Goal: Task Accomplishment & Management: Complete application form

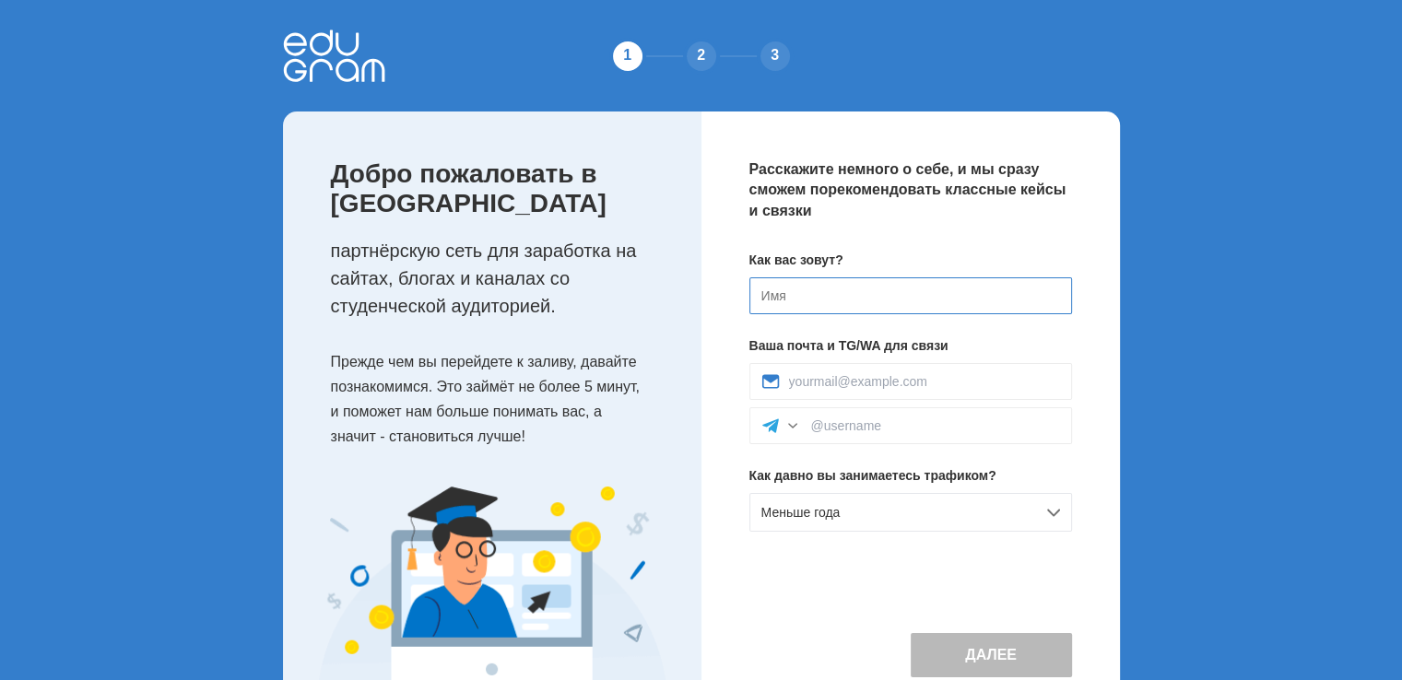
click at [774, 288] on input at bounding box center [910, 295] width 323 height 37
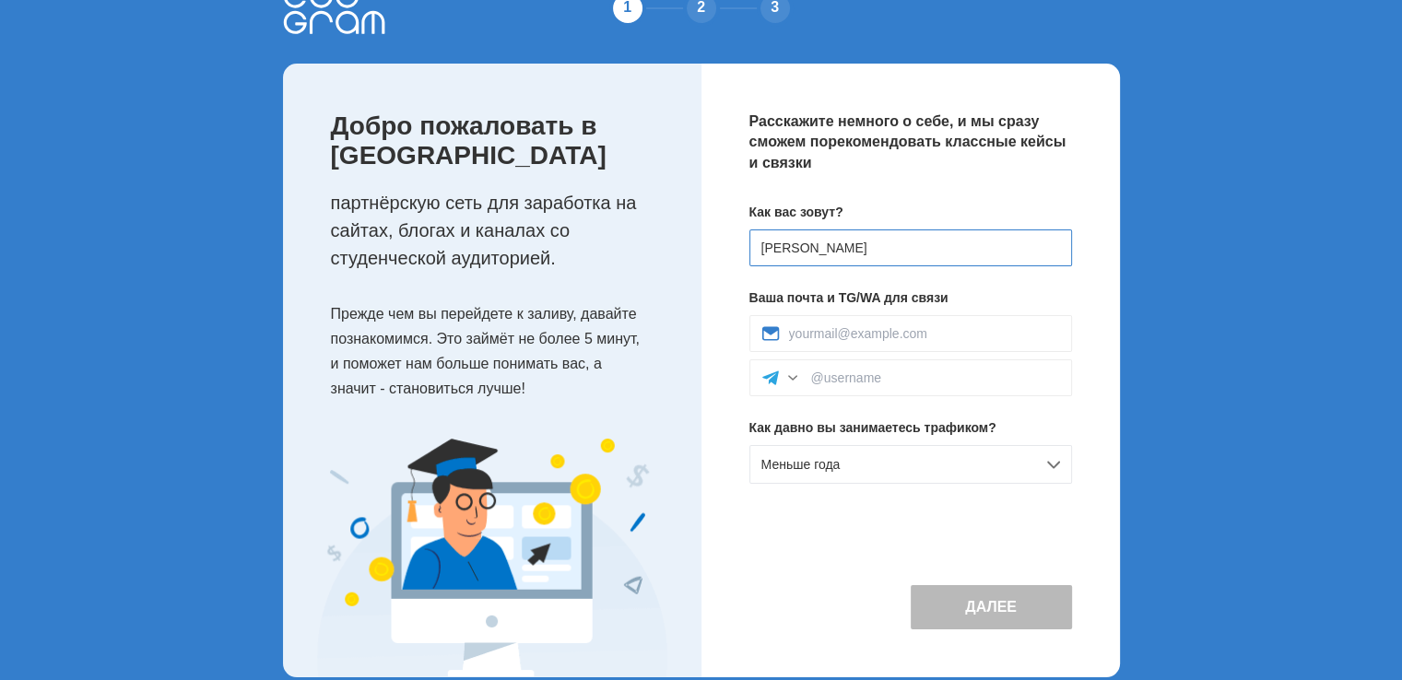
scroll to position [75, 0]
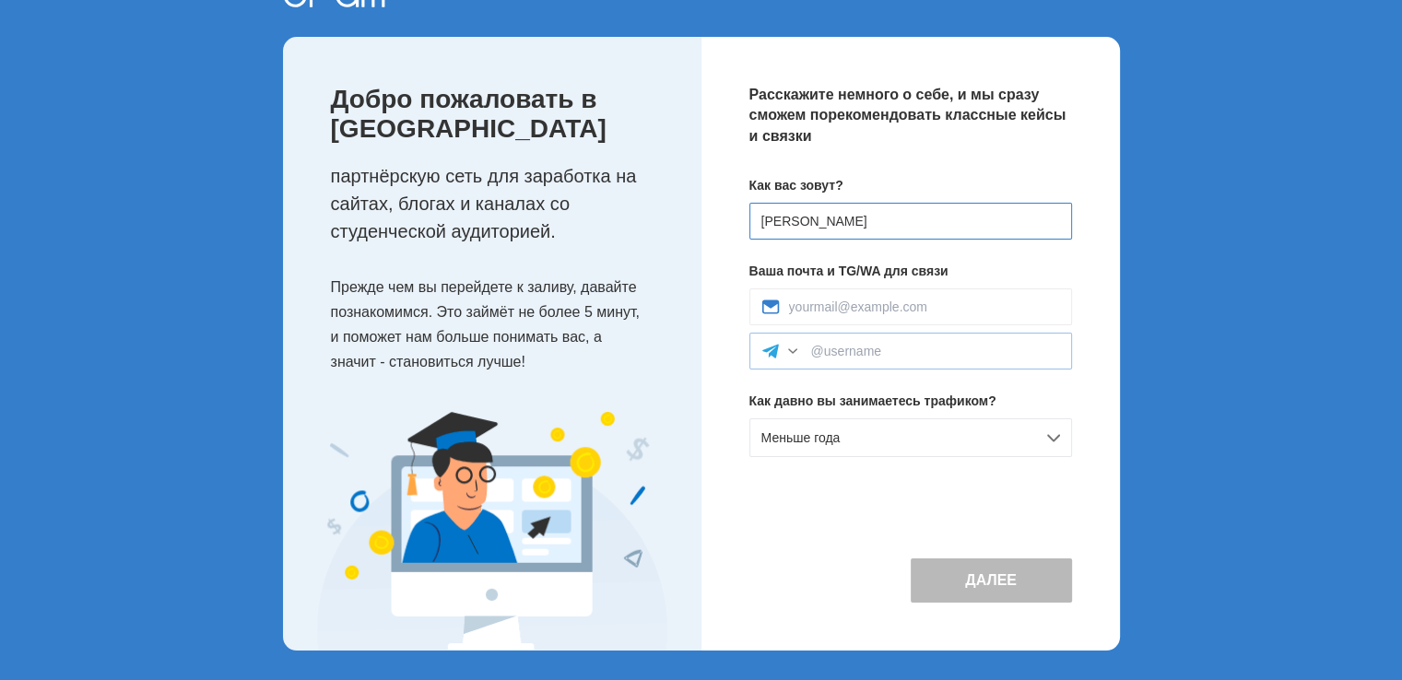
type input "[PERSON_NAME]"
click at [788, 342] on div at bounding box center [792, 351] width 18 height 18
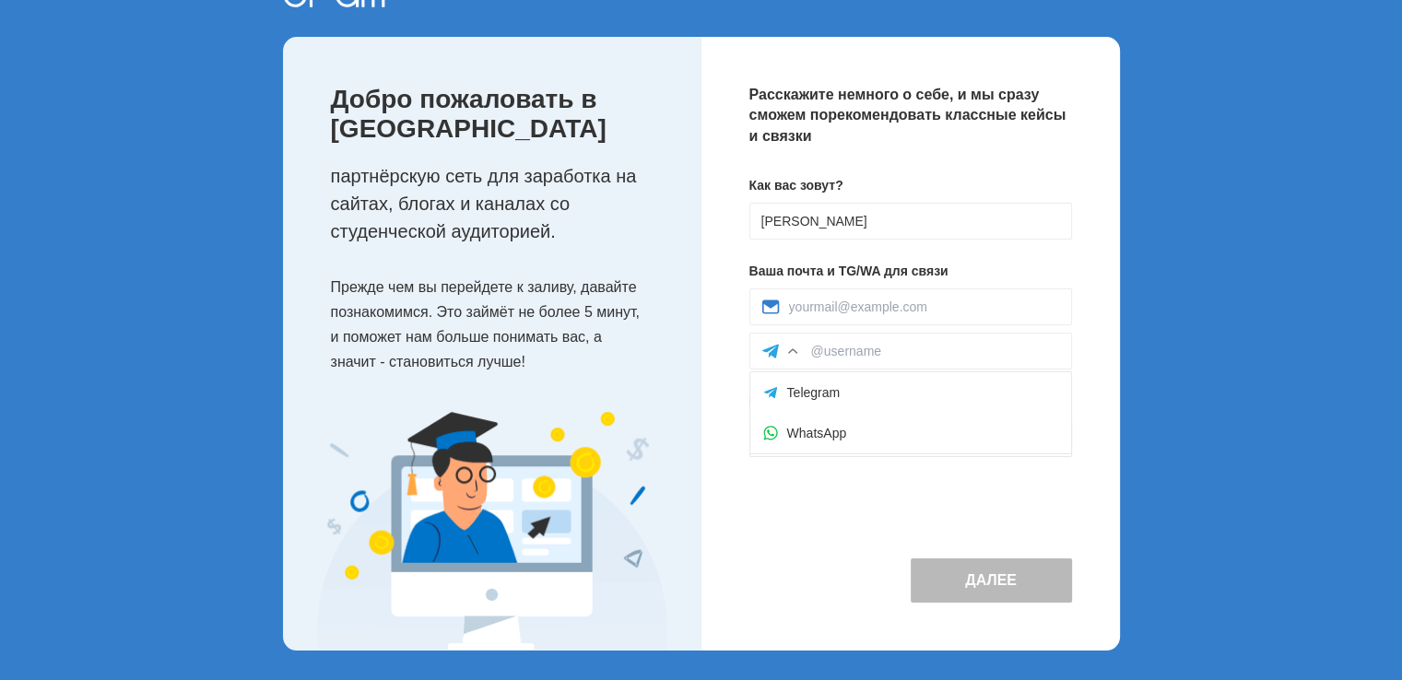
click at [727, 360] on div "Расскажите немного о себе, и мы сразу сможем порекомендовать классные кейсы и с…" at bounding box center [910, 344] width 418 height 614
click at [1053, 433] on div "Меньше года" at bounding box center [910, 437] width 323 height 39
click at [787, 300] on div at bounding box center [910, 306] width 323 height 37
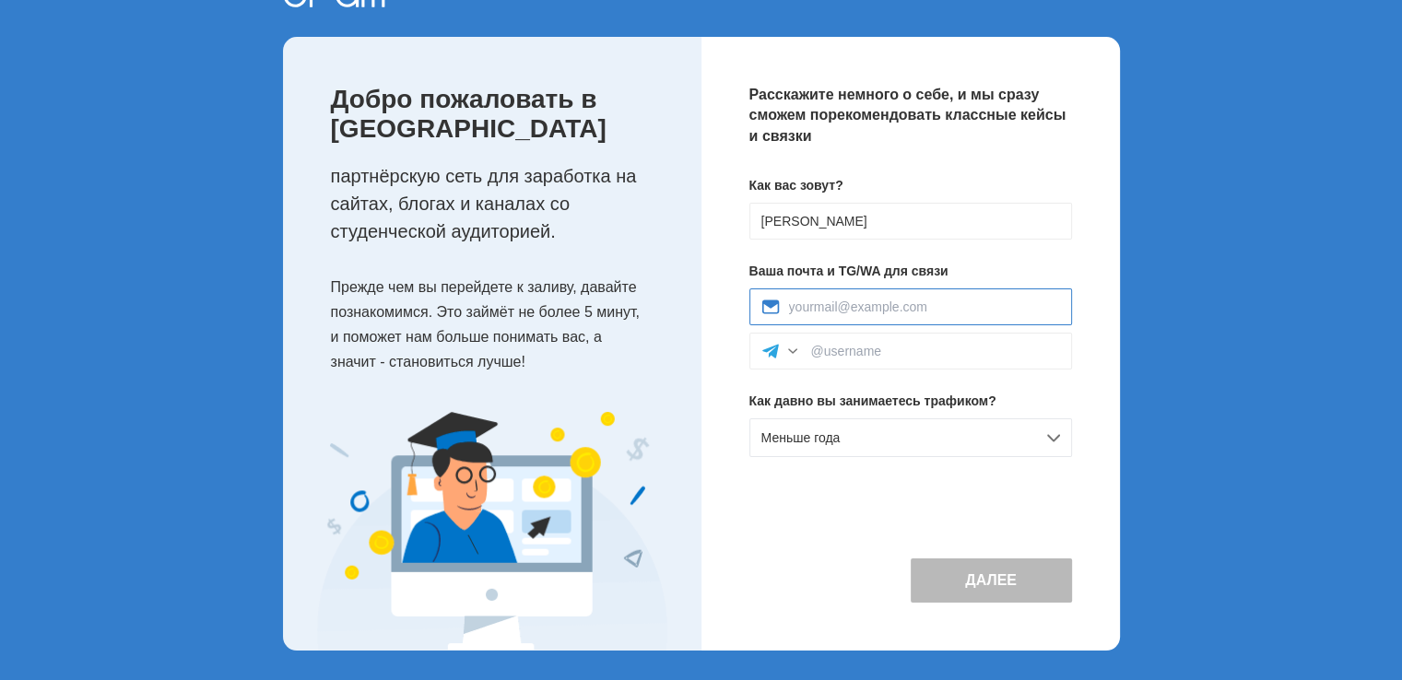
click at [814, 307] on input at bounding box center [924, 307] width 271 height 15
type input "а"
type input "fed"
drag, startPoint x: 816, startPoint y: 302, endPoint x: 772, endPoint y: 314, distance: 44.9
click at [772, 314] on div "fed" at bounding box center [910, 306] width 323 height 37
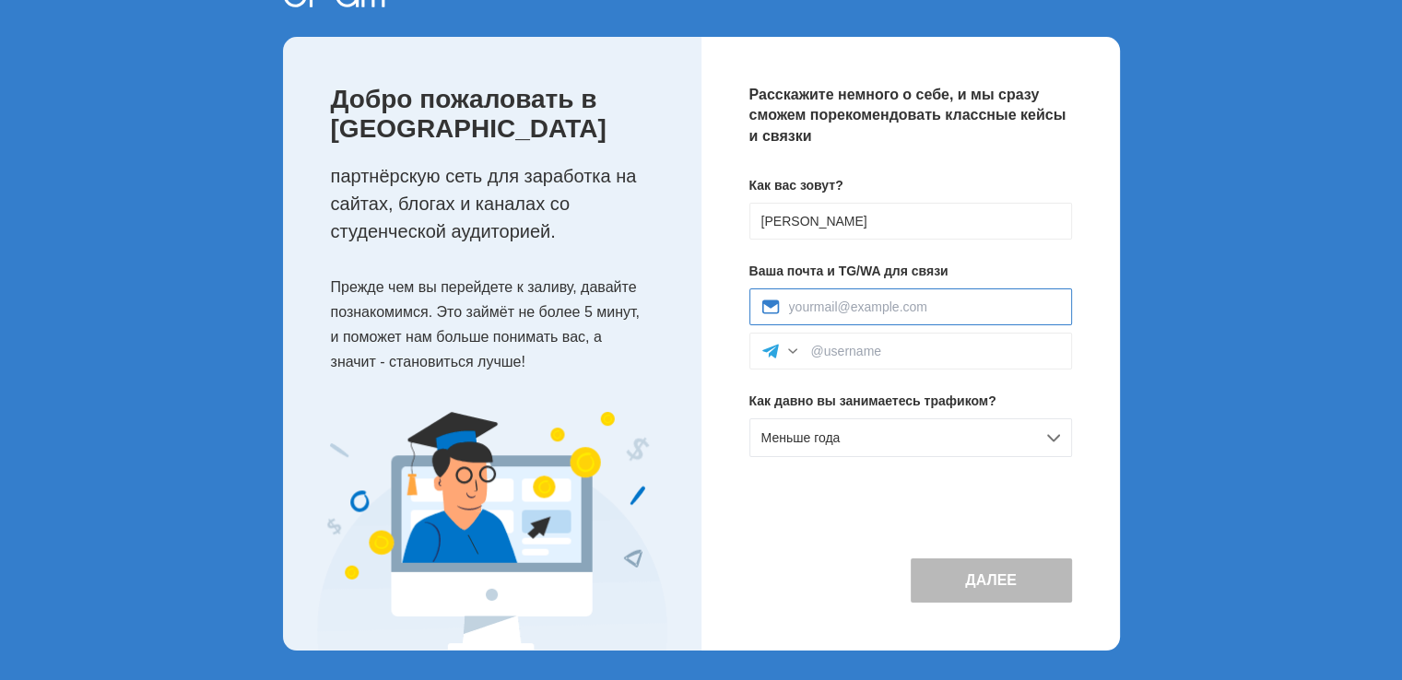
click at [790, 303] on input at bounding box center [924, 307] width 271 height 15
paste input "fedzianiovasviatlana0@gmail.com"
type input "fedzianiovasviatlana0@gmail.com"
click at [791, 349] on div at bounding box center [792, 351] width 18 height 18
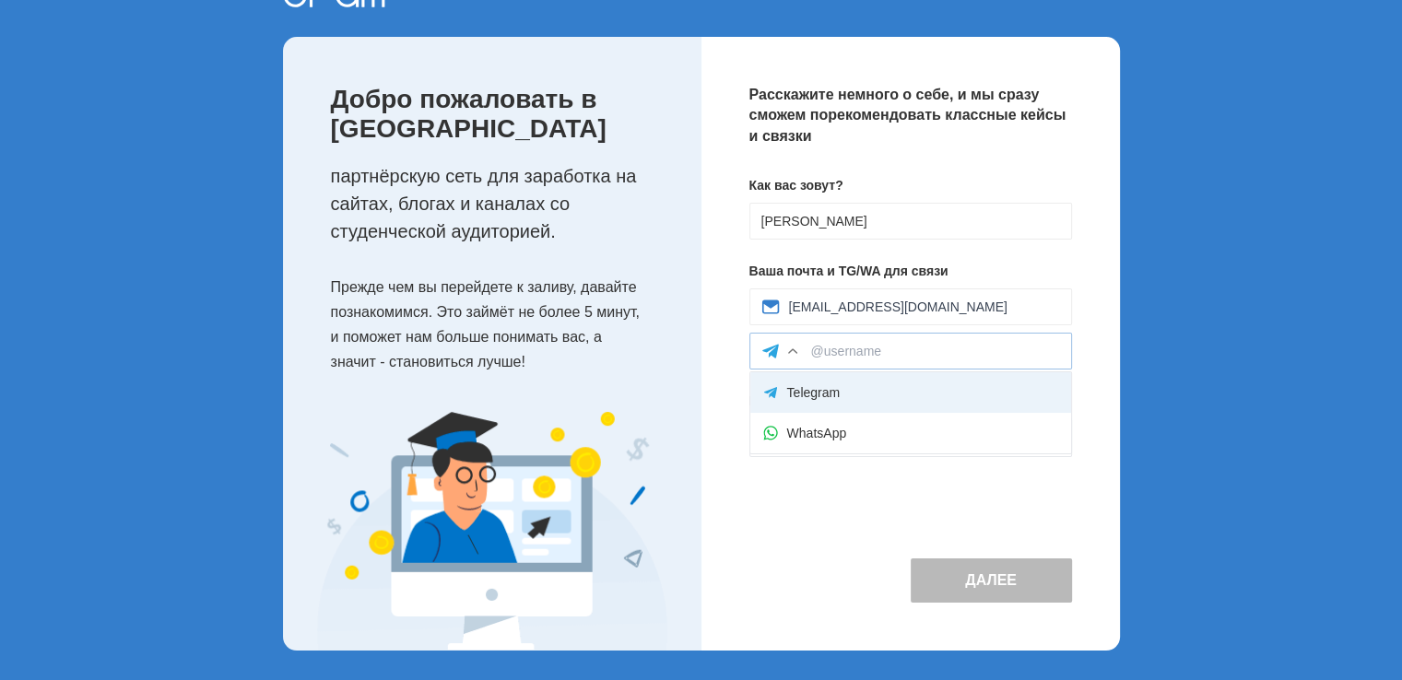
click at [807, 390] on div "Telegram" at bounding box center [910, 392] width 321 height 41
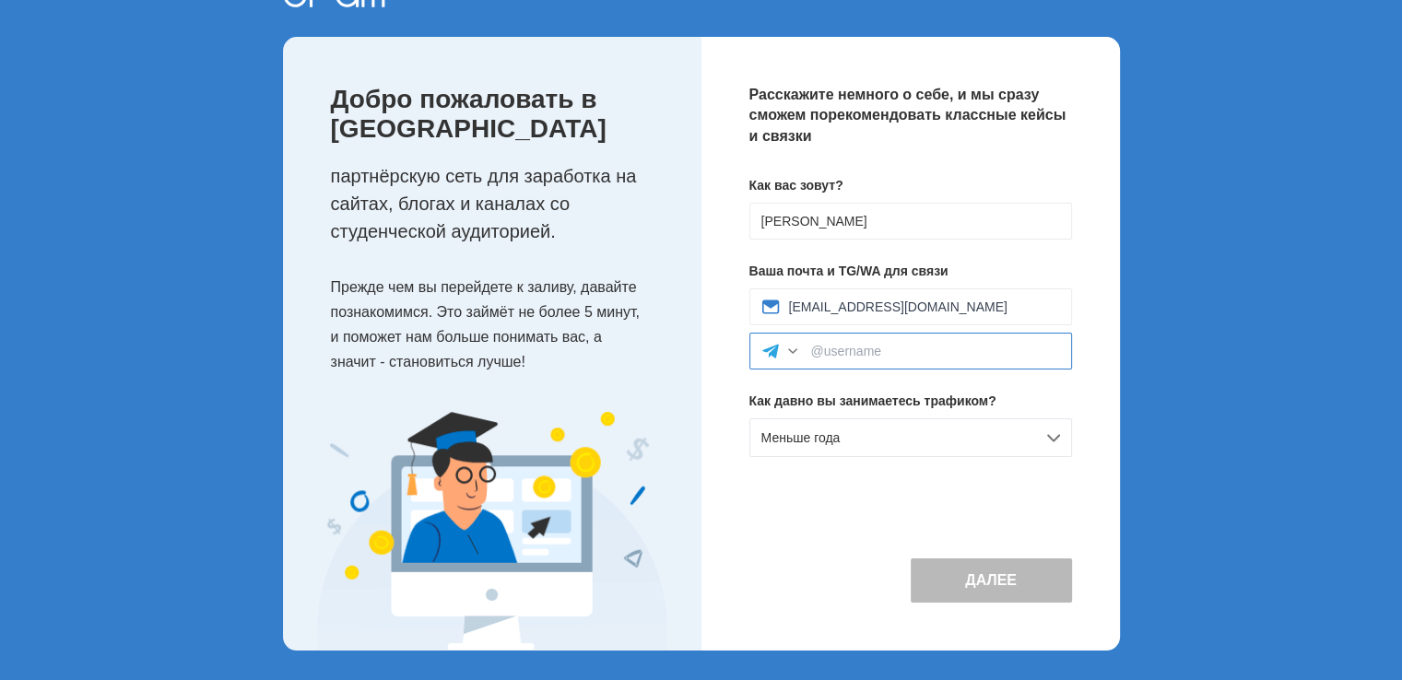
click at [812, 347] on input at bounding box center [935, 351] width 249 height 15
paste input "@SviatlanaF"
type input "@SviatlanaF"
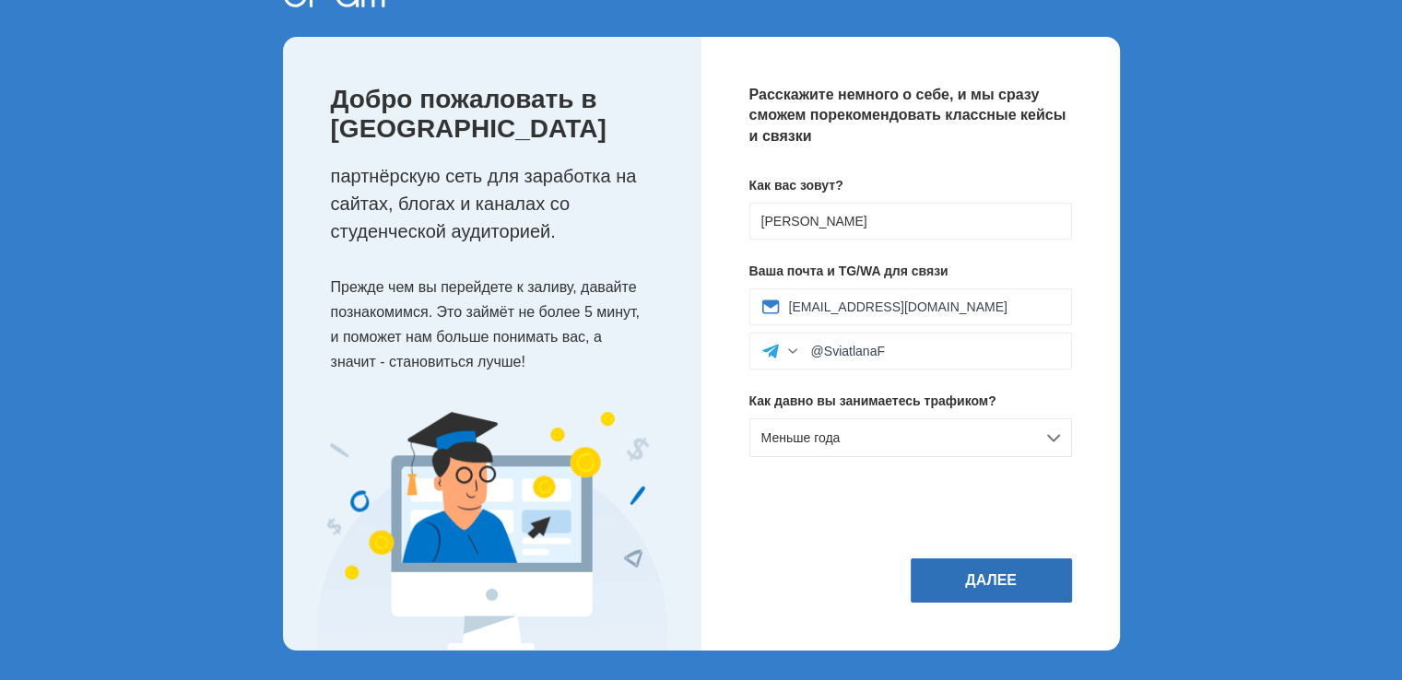
click at [1008, 583] on button "Далее" at bounding box center [991, 581] width 161 height 44
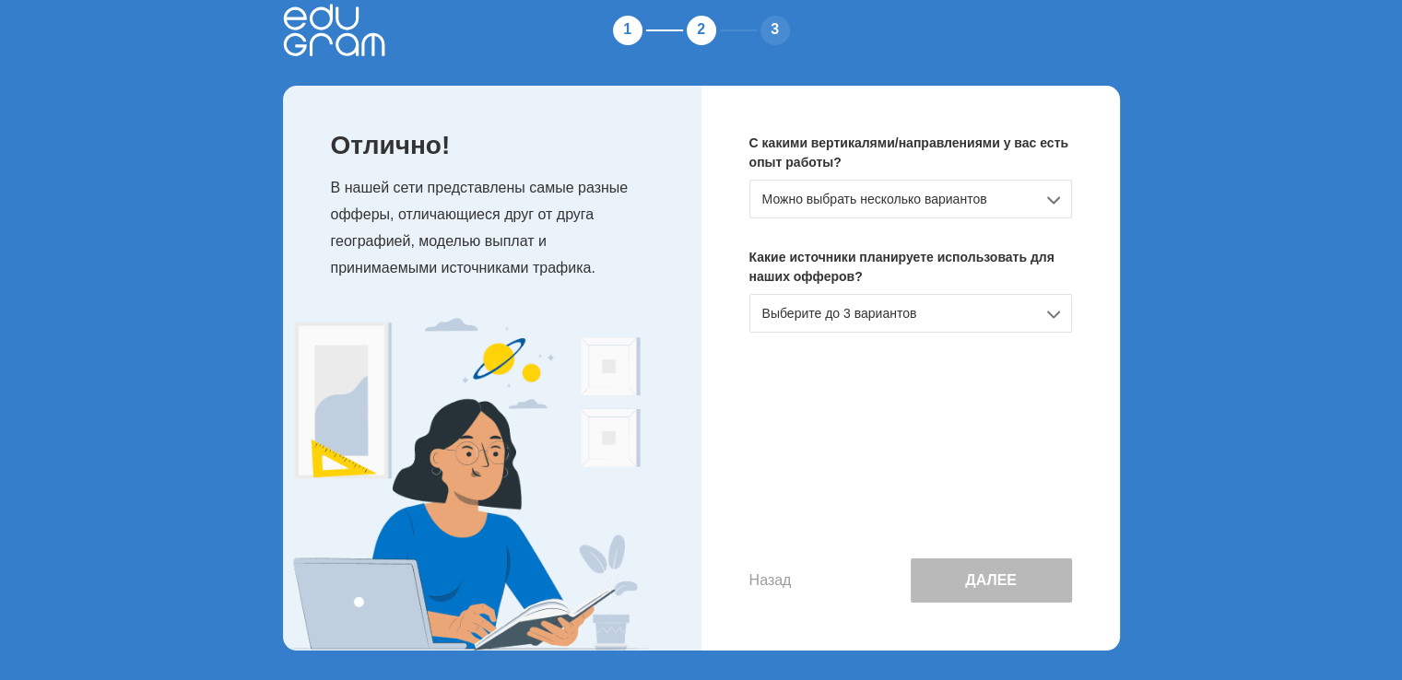
scroll to position [0, 0]
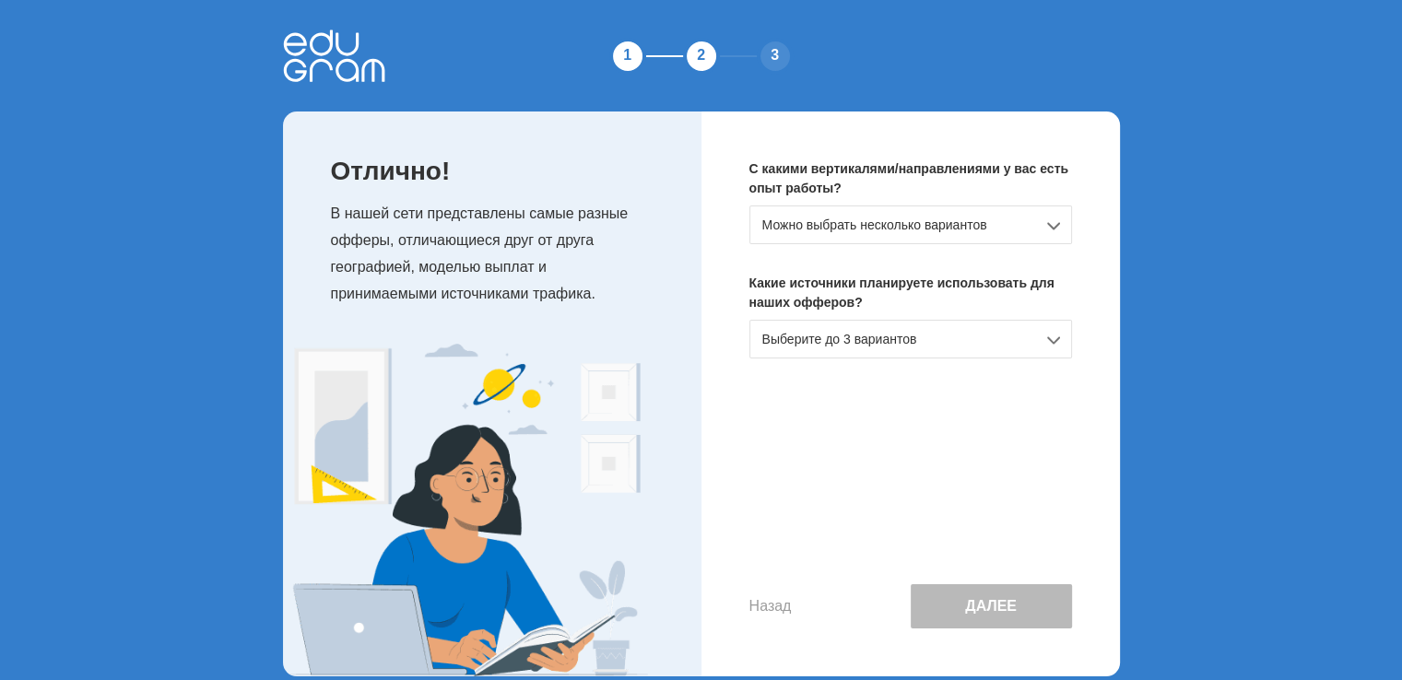
click at [1054, 225] on div "Можно выбрать несколько вариантов" at bounding box center [910, 225] width 323 height 39
click at [1053, 223] on div "Можно выбрать несколько вариантов" at bounding box center [910, 225] width 323 height 39
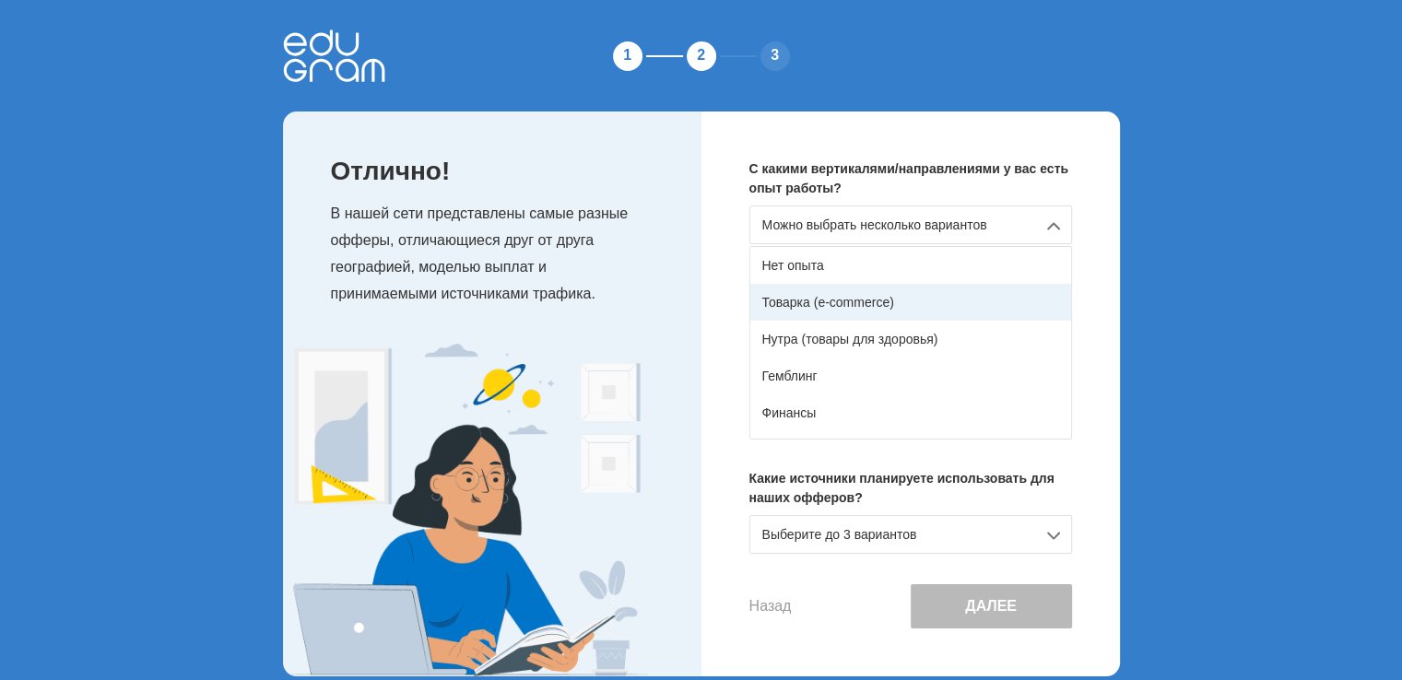
click at [866, 297] on div "Товарка (e-commerce)" at bounding box center [910, 302] width 321 height 37
click at [866, 469] on p "Какие источники планируете использовать для наших офферов?" at bounding box center [910, 488] width 323 height 39
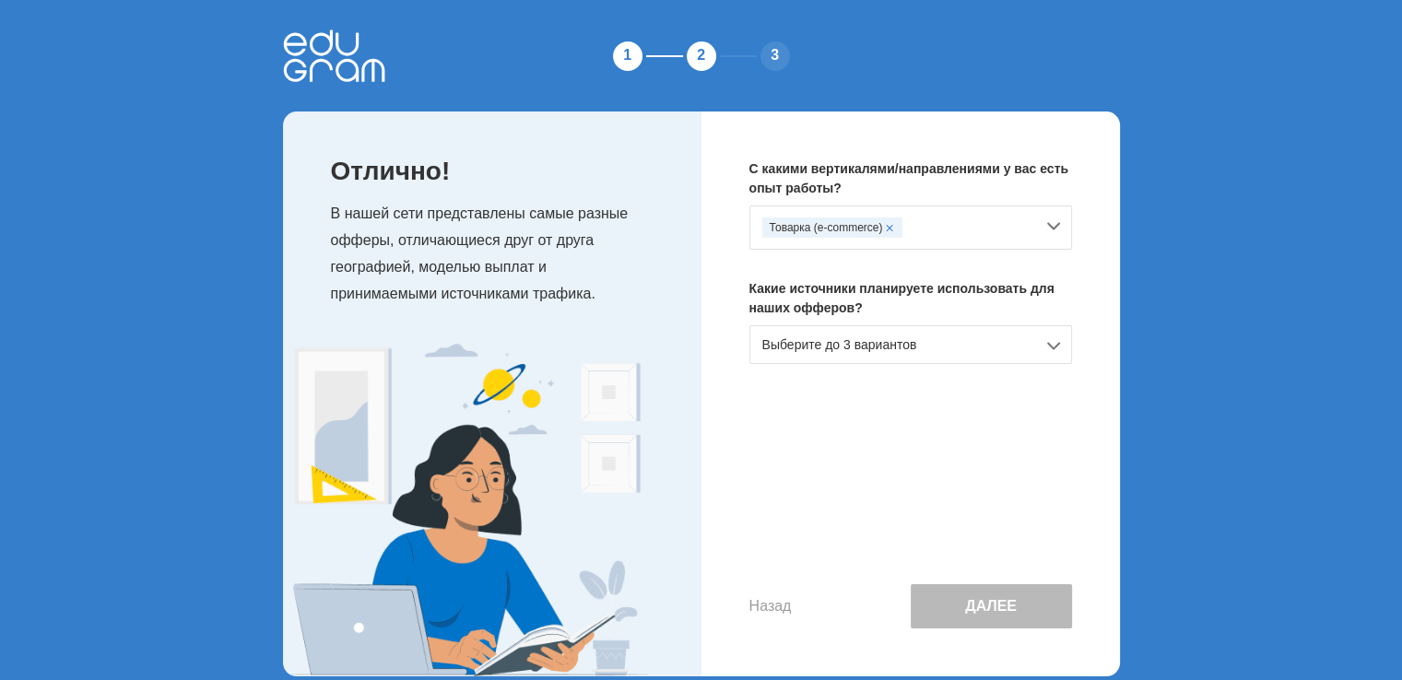
click at [1054, 220] on div "Товарка (e-commerce)" at bounding box center [910, 228] width 323 height 44
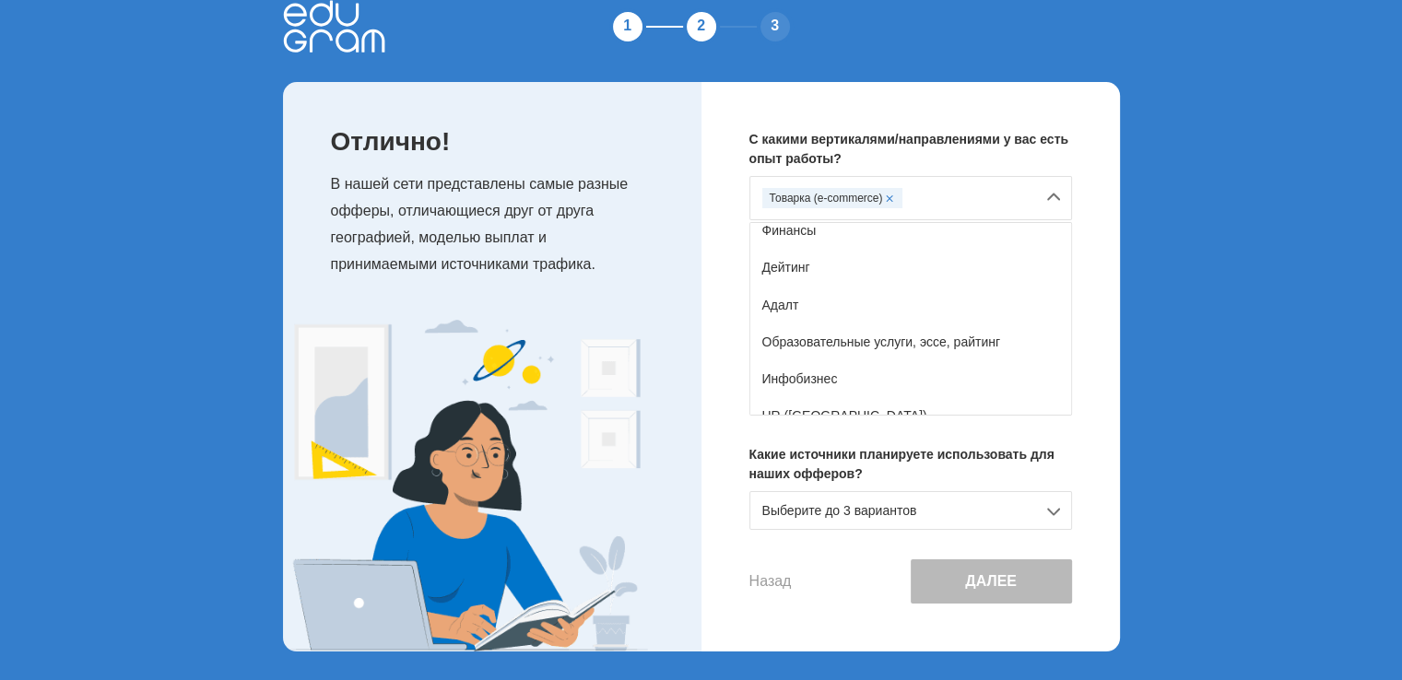
scroll to position [184, 0]
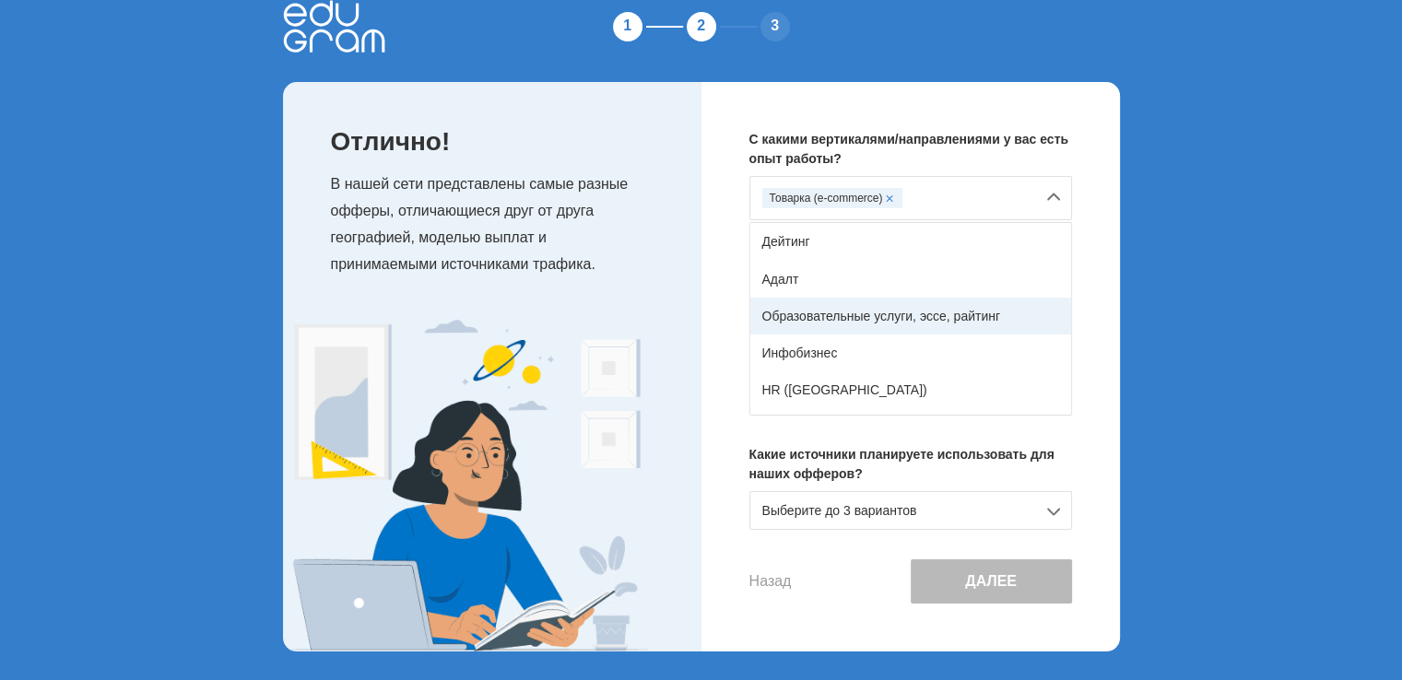
click at [981, 313] on div "Образовательные услуги, эссе, райтинг" at bounding box center [910, 316] width 321 height 37
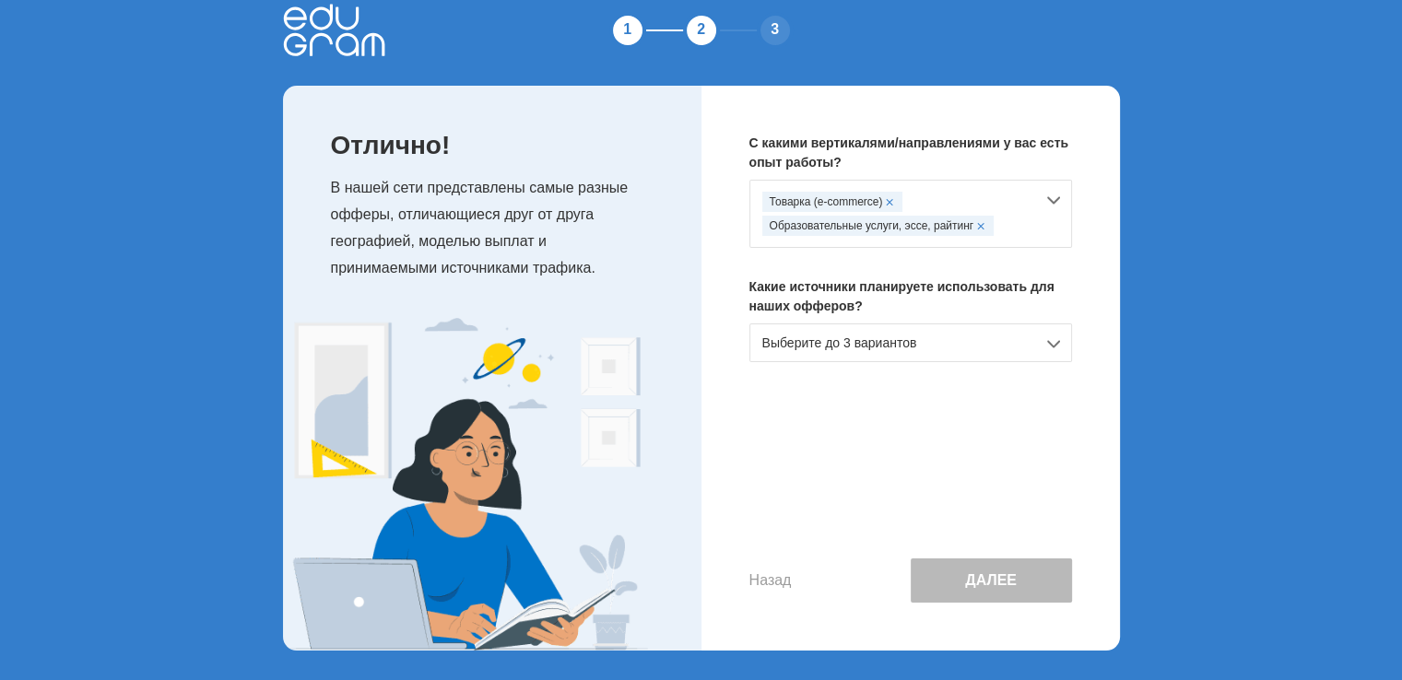
click at [1052, 196] on div "Товарка (e-commerce) Образовательные услуги, эссе, райтинг" at bounding box center [910, 214] width 323 height 68
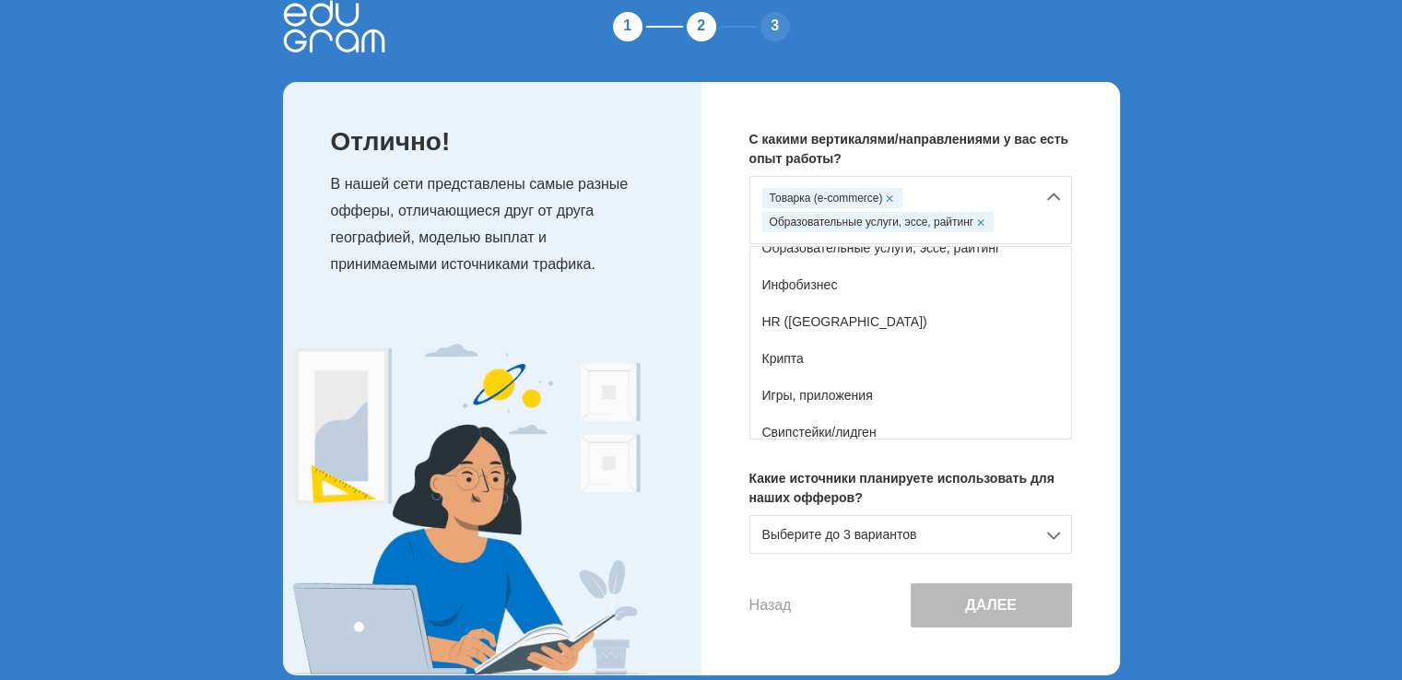
scroll to position [324, 0]
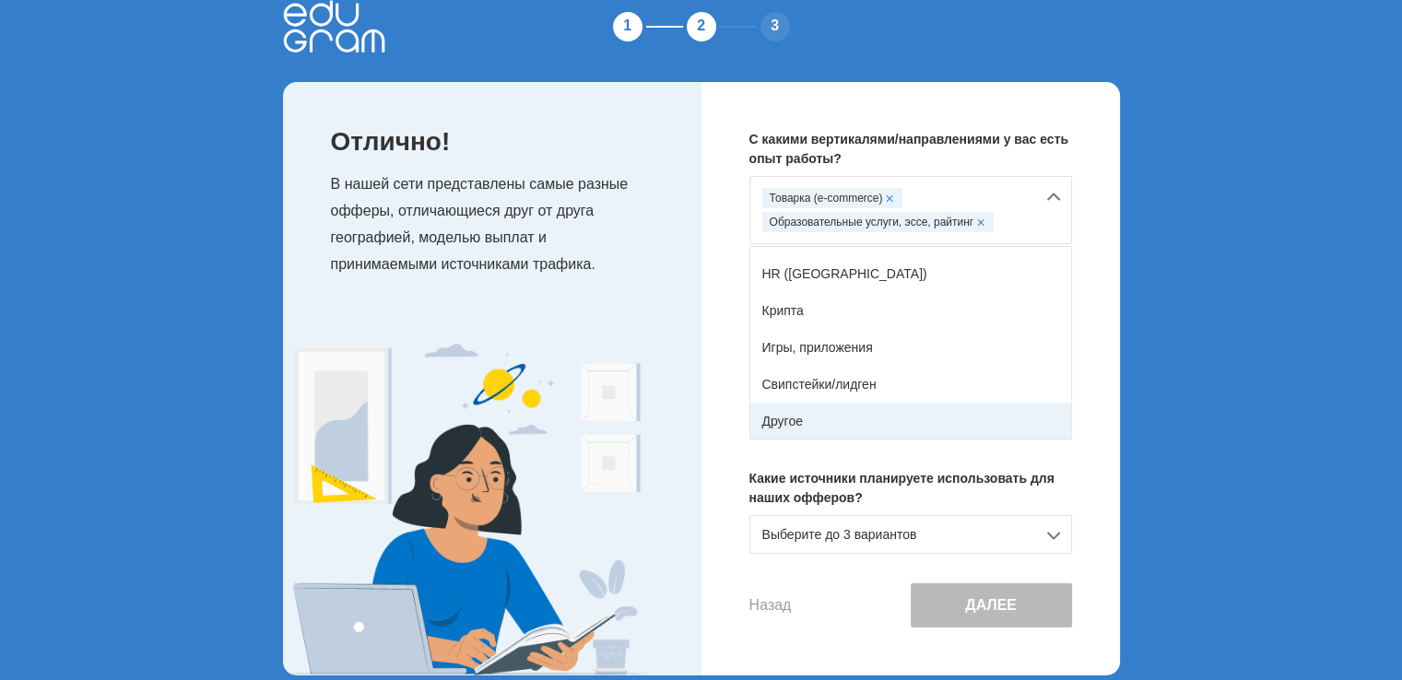
click at [777, 418] on div "Другое" at bounding box center [910, 421] width 321 height 37
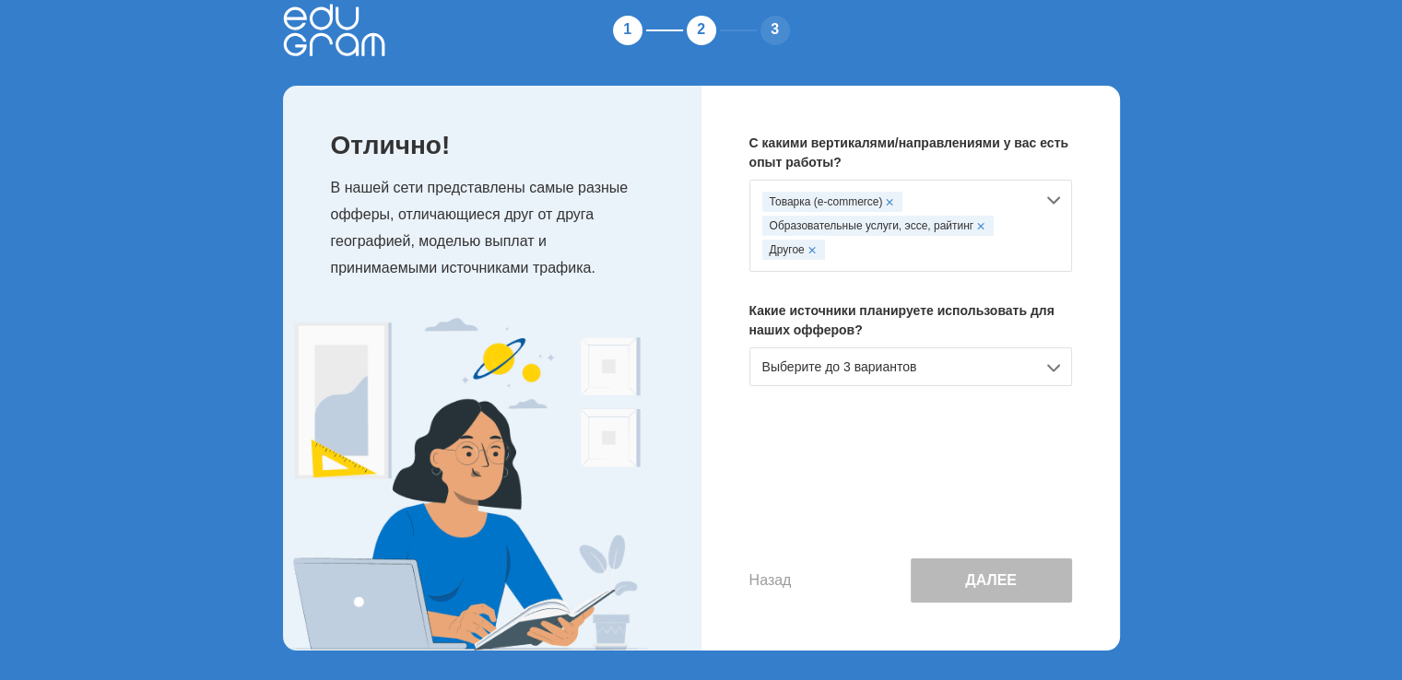
click at [1054, 362] on div "Выберите до 3 вариантов" at bounding box center [910, 366] width 323 height 39
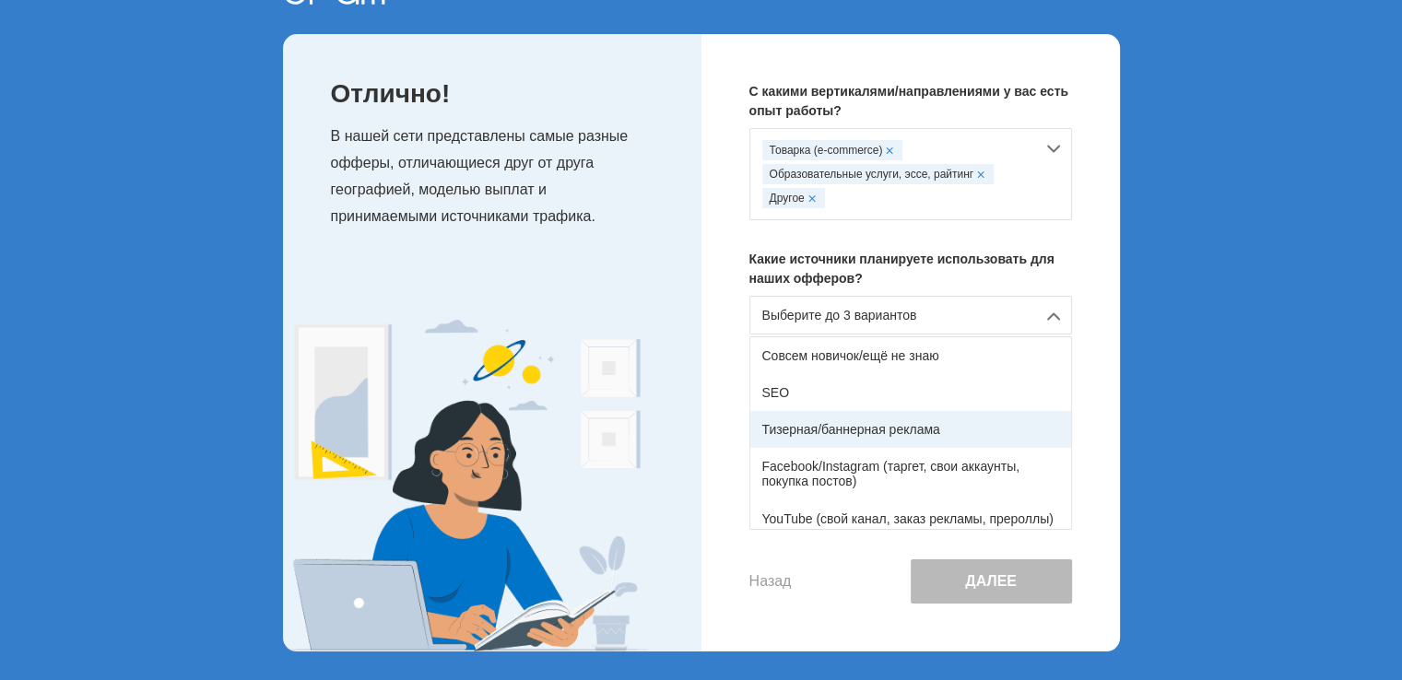
scroll to position [92, 0]
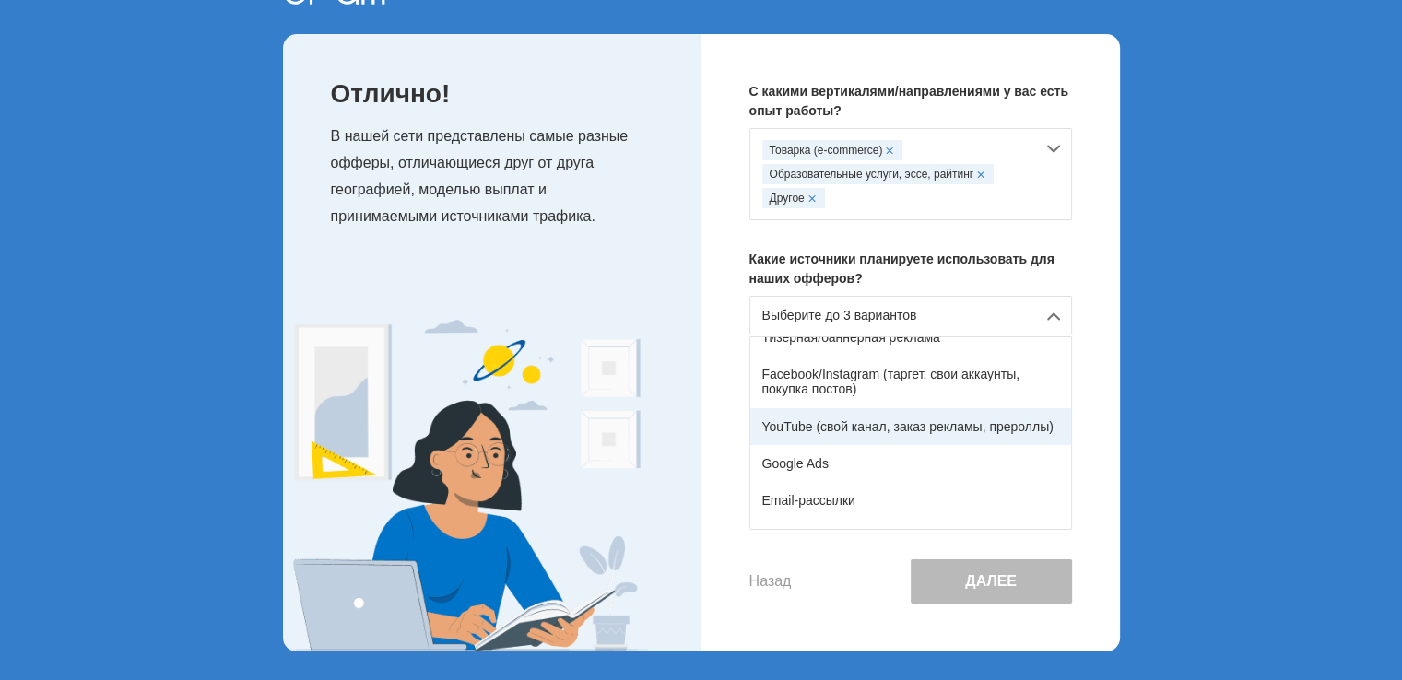
click at [910, 421] on div "YouTube (свой канал, заказ рекламы, прероллы)" at bounding box center [910, 426] width 321 height 37
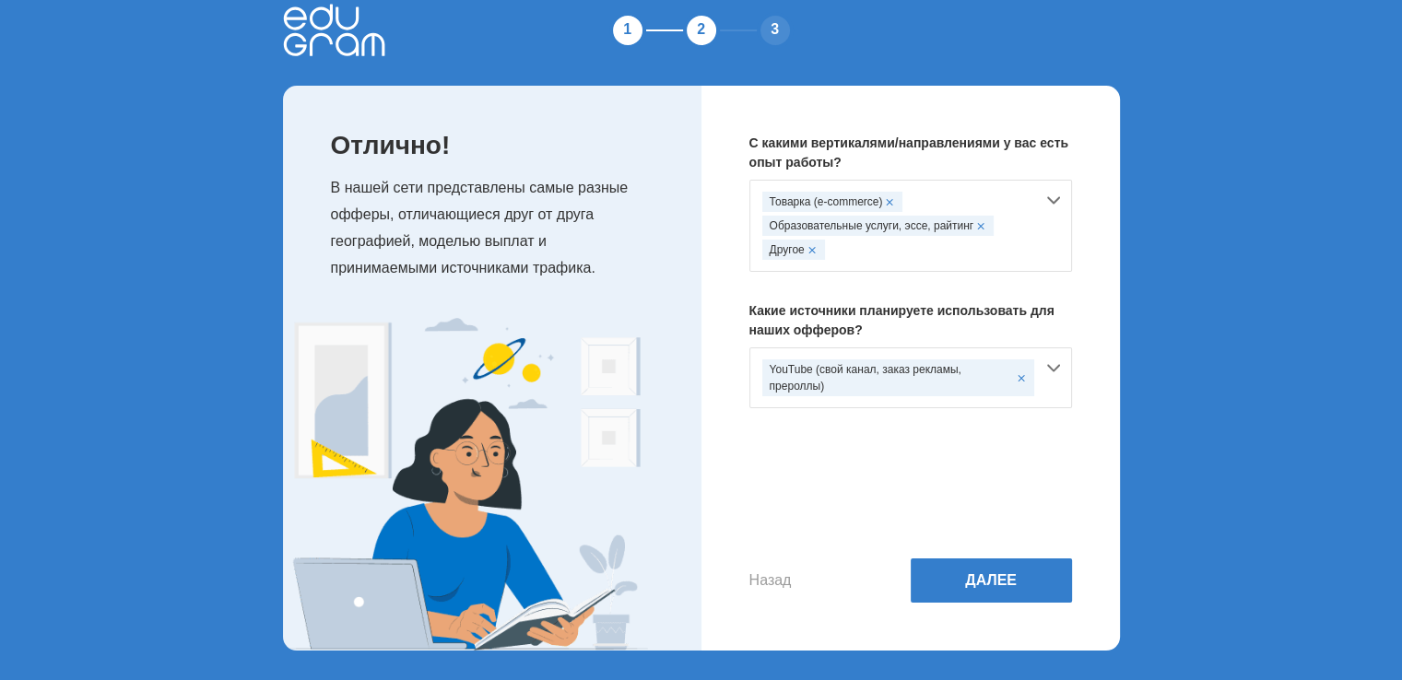
scroll to position [26, 0]
click at [996, 580] on button "Далее" at bounding box center [991, 581] width 161 height 44
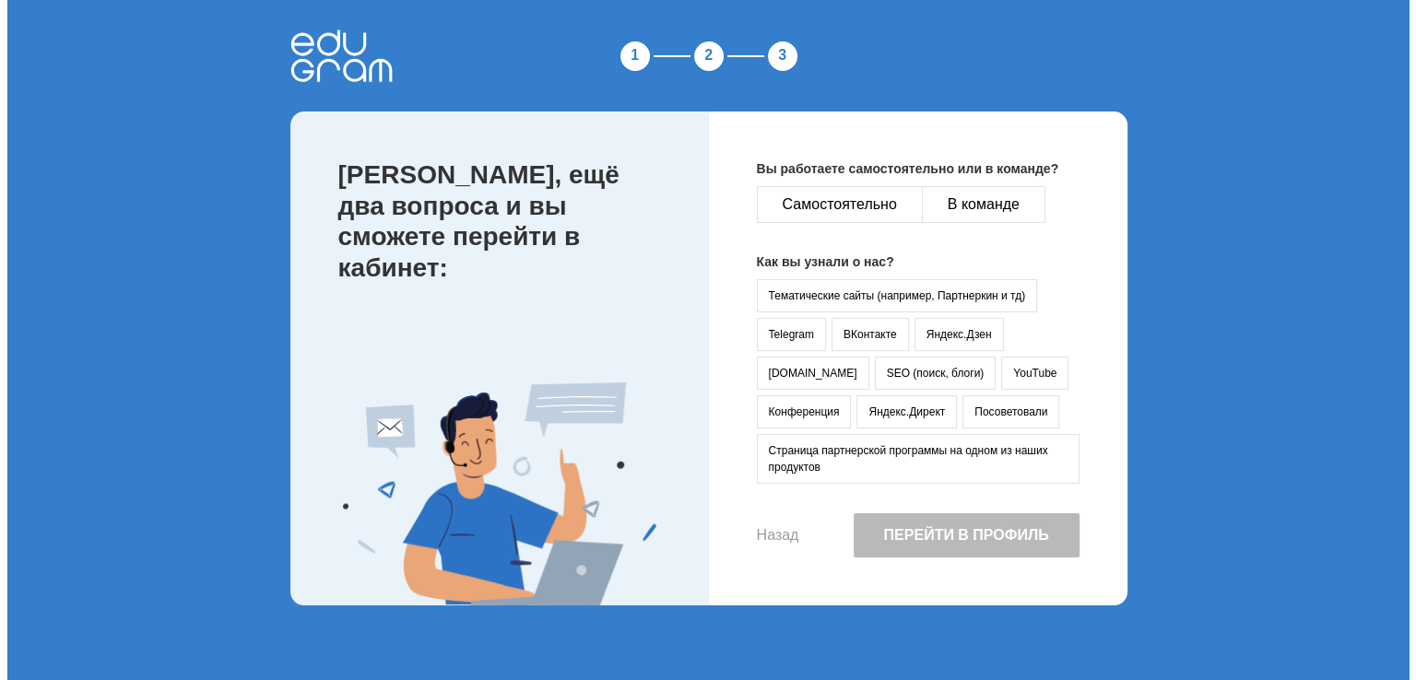
scroll to position [0, 0]
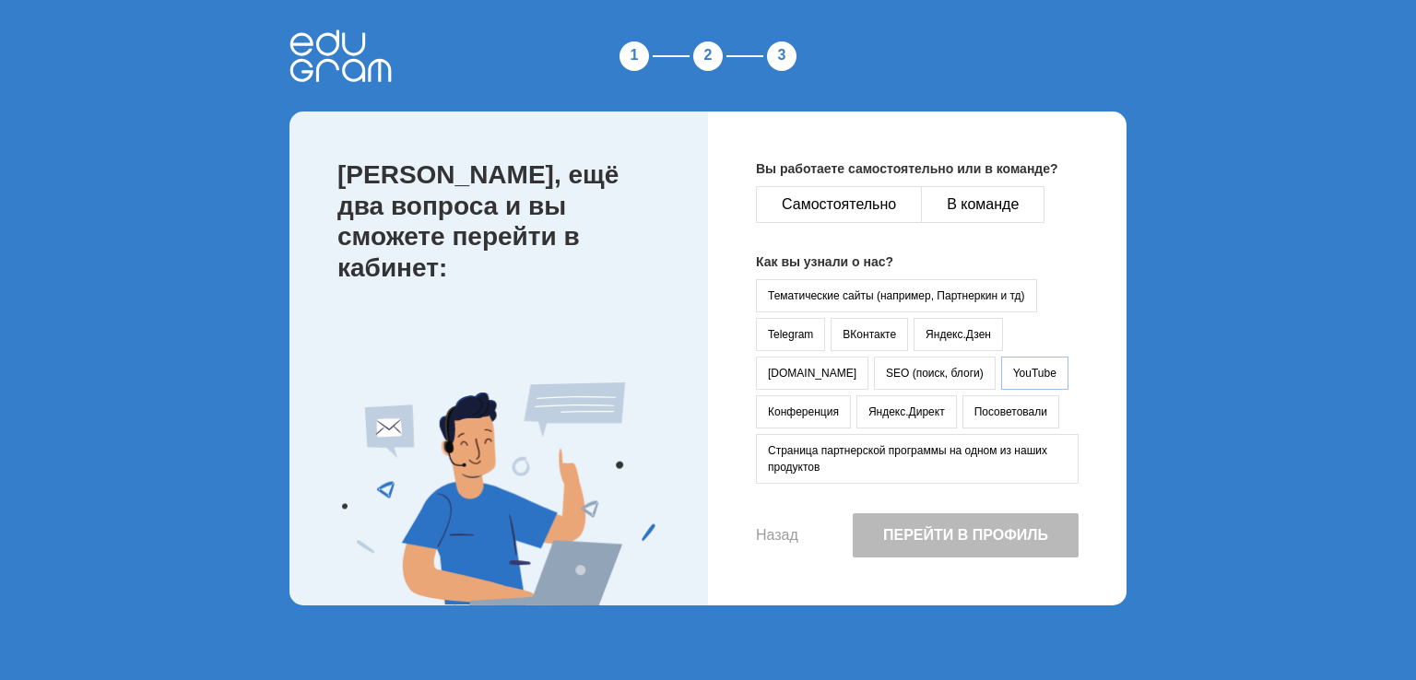
click at [1001, 364] on button "YouTube" at bounding box center [1034, 373] width 67 height 33
click at [833, 196] on button "Самостоятельно" at bounding box center [839, 204] width 166 height 37
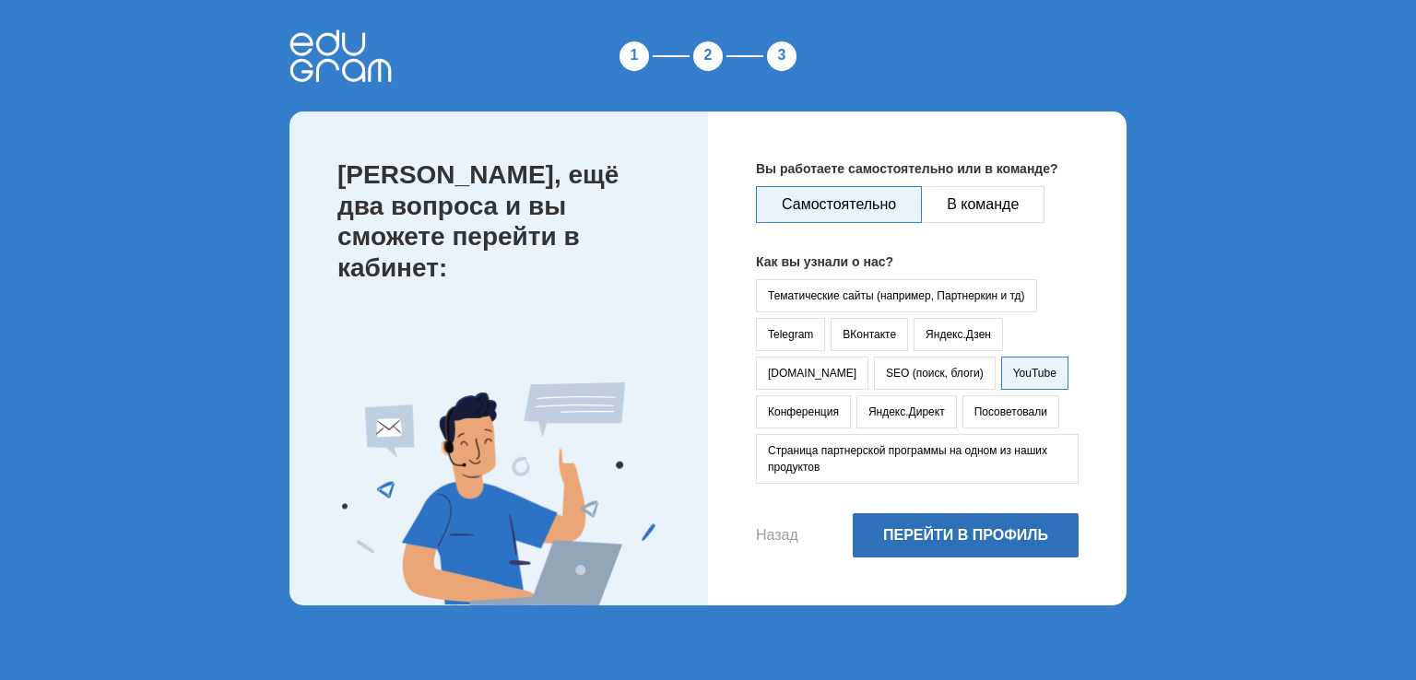
click at [959, 530] on button "Перейти в профиль" at bounding box center [966, 535] width 226 height 44
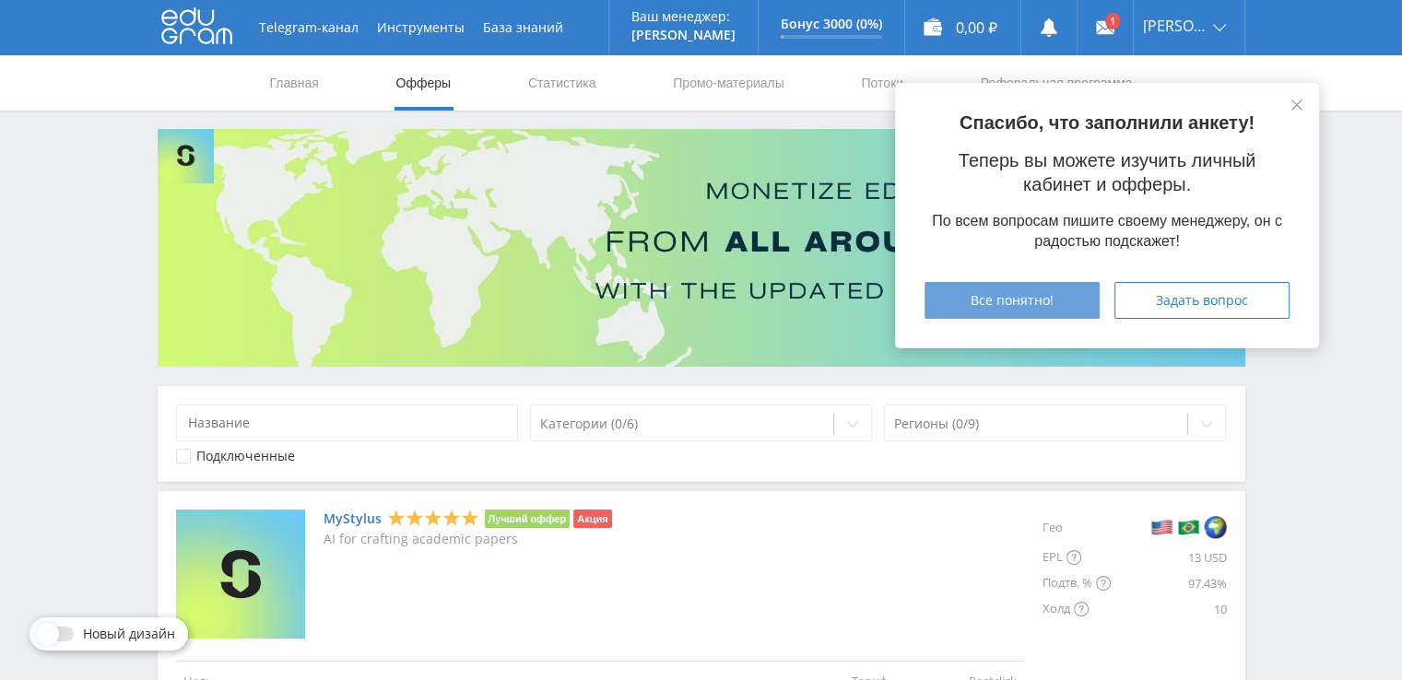
click at [998, 300] on span "Все понятно!" at bounding box center [1012, 300] width 83 height 15
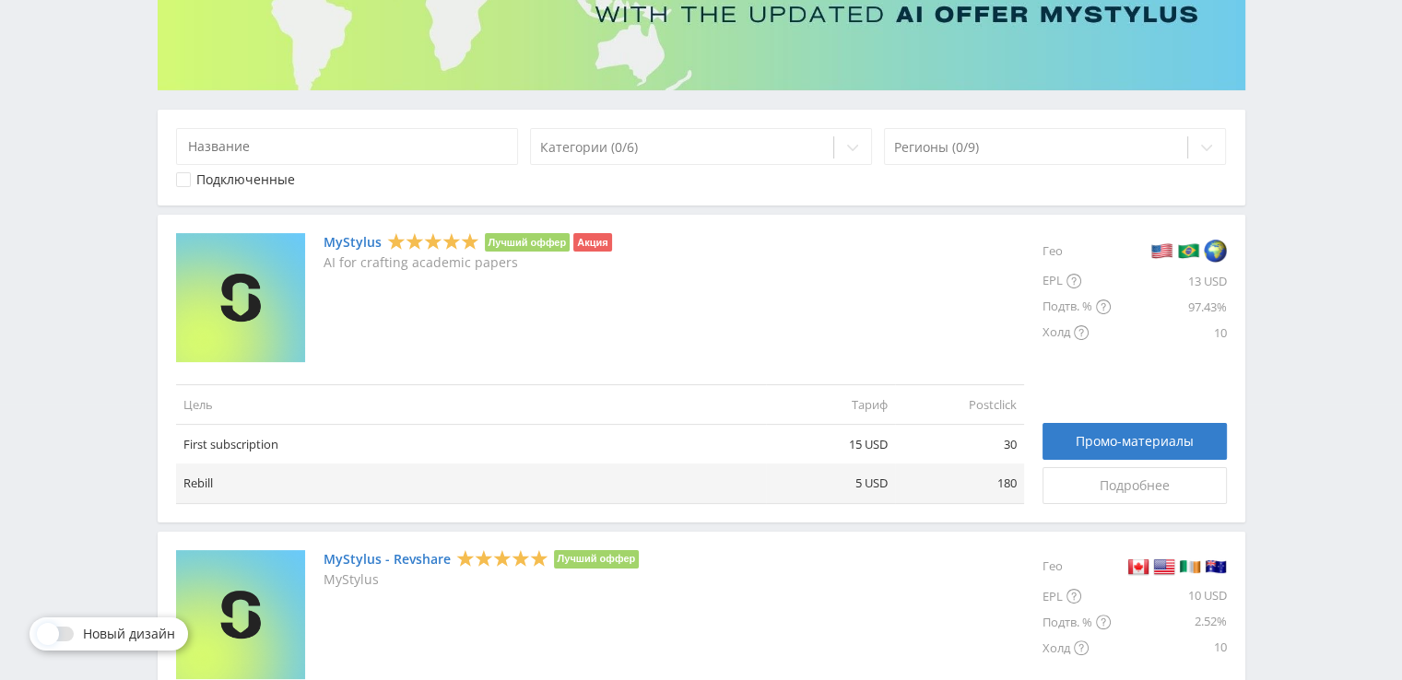
scroll to position [184, 0]
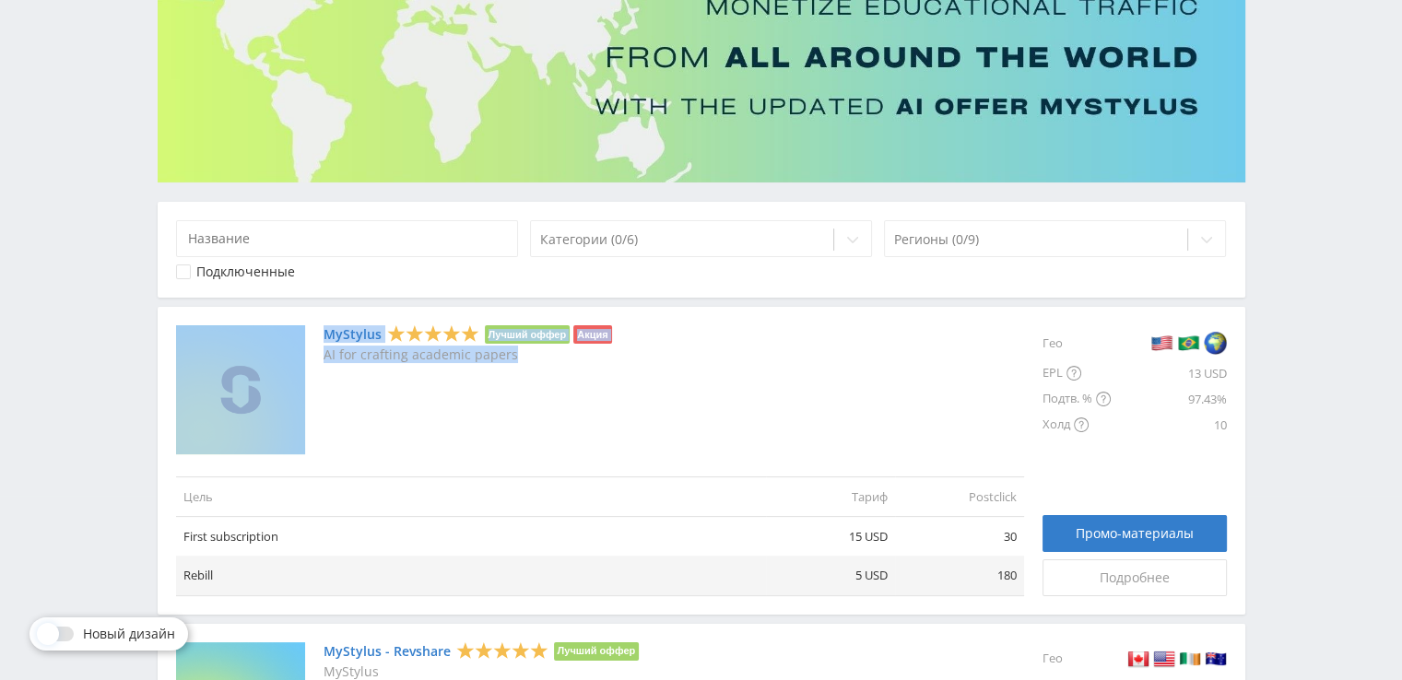
drag, startPoint x: 317, startPoint y: 331, endPoint x: 548, endPoint y: 360, distance: 233.2
click at [548, 360] on div "MyStylus Лучший оффер Акция AI for crafting academic papers" at bounding box center [600, 389] width 848 height 129
copy div "MyStylus Лучший оффер Акция AI for crafting academic papers"
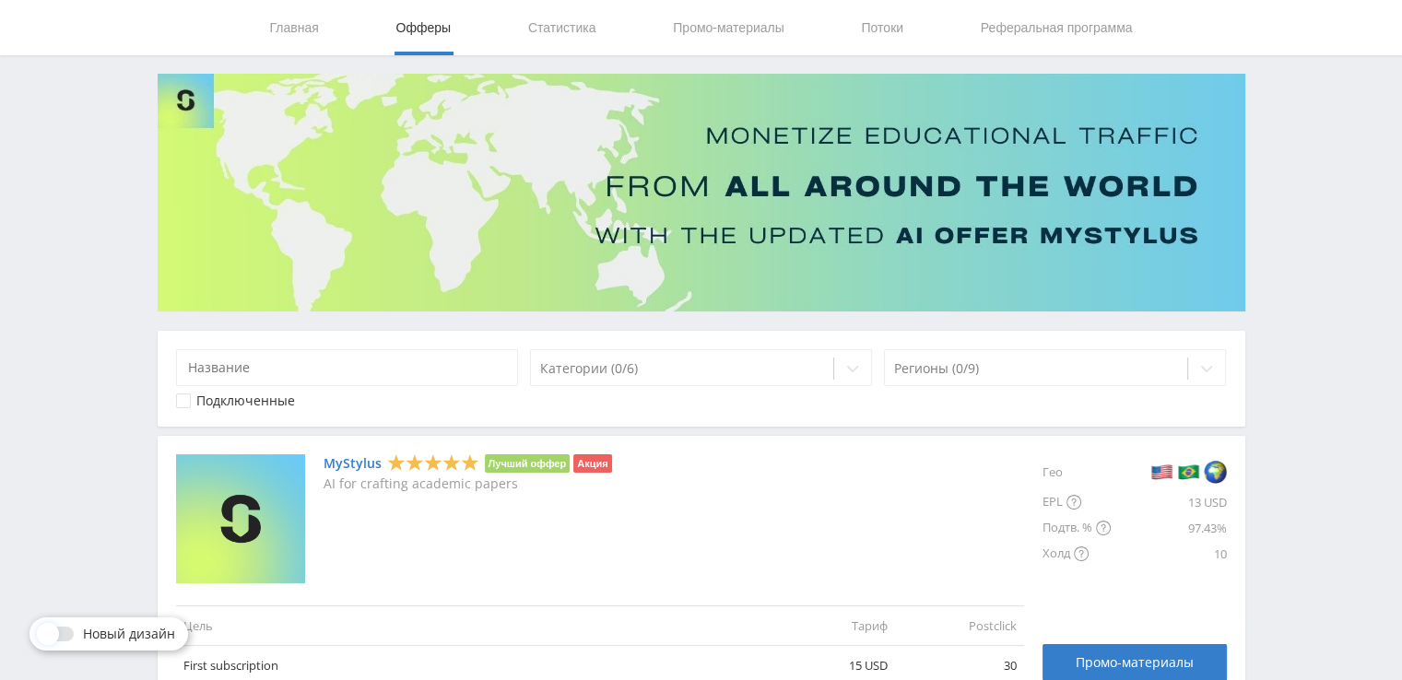
scroll to position [0, 0]
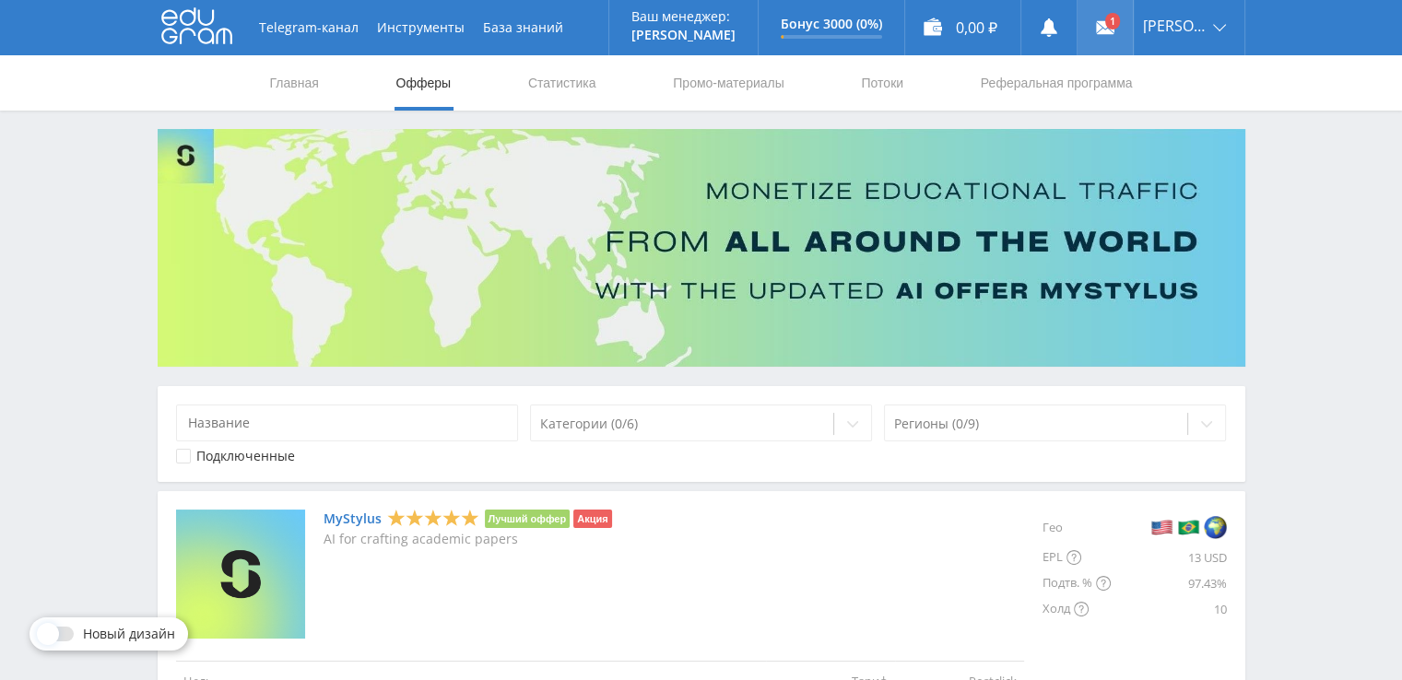
click at [1110, 18] on icon at bounding box center [1105, 27] width 18 height 18
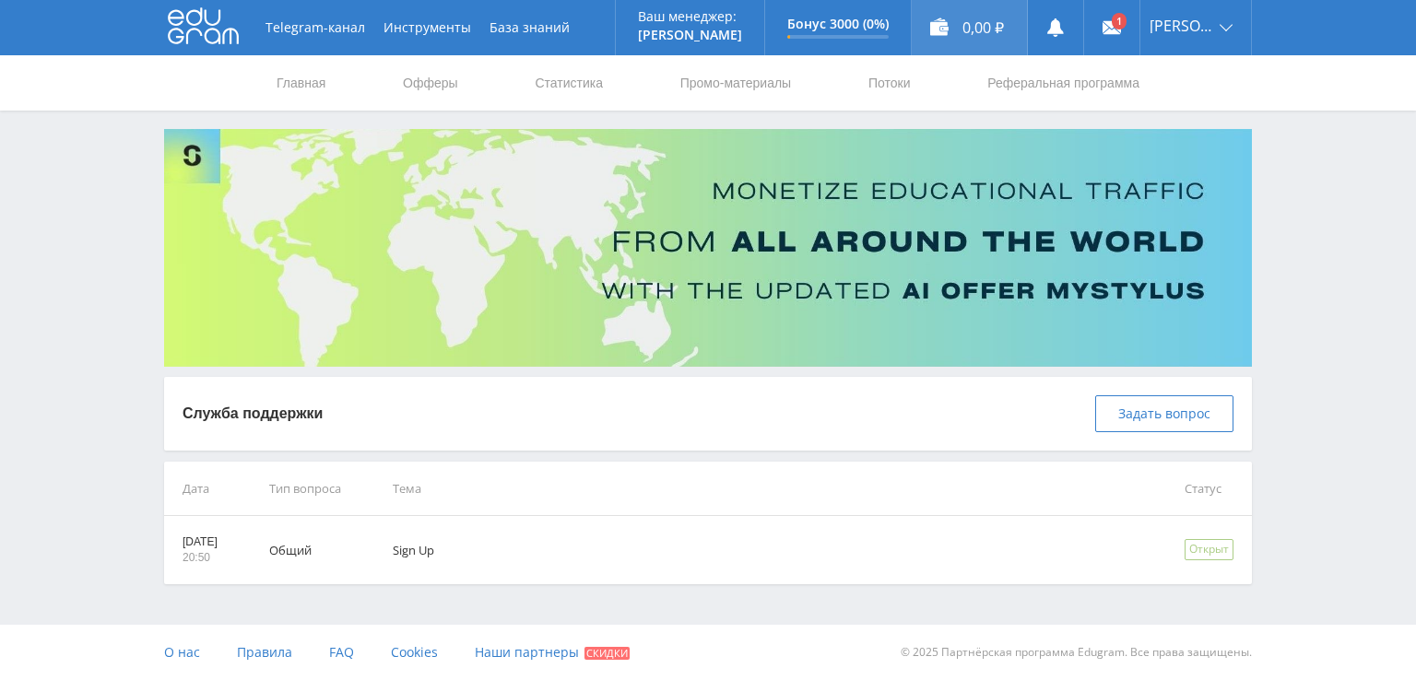
click at [988, 18] on div "0,00 ₽" at bounding box center [969, 27] width 115 height 55
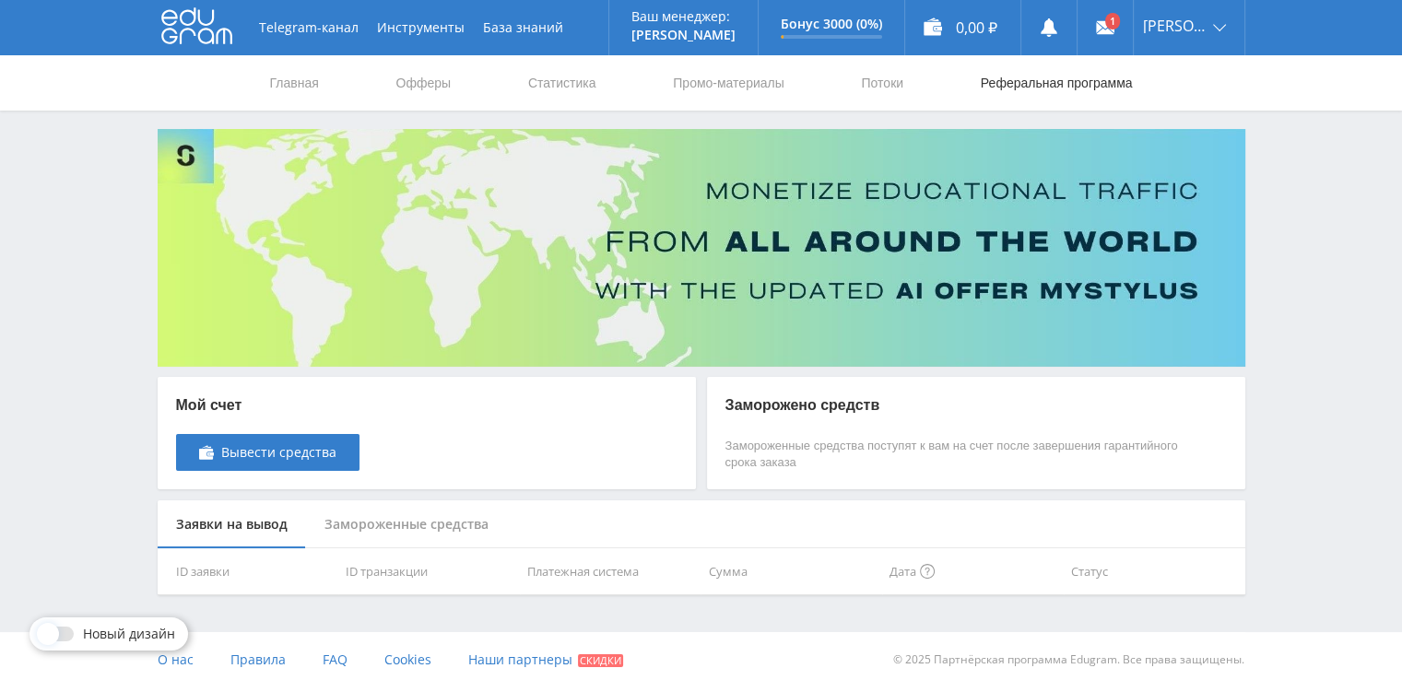
click at [1040, 76] on link "Реферальная программа" at bounding box center [1057, 82] width 156 height 55
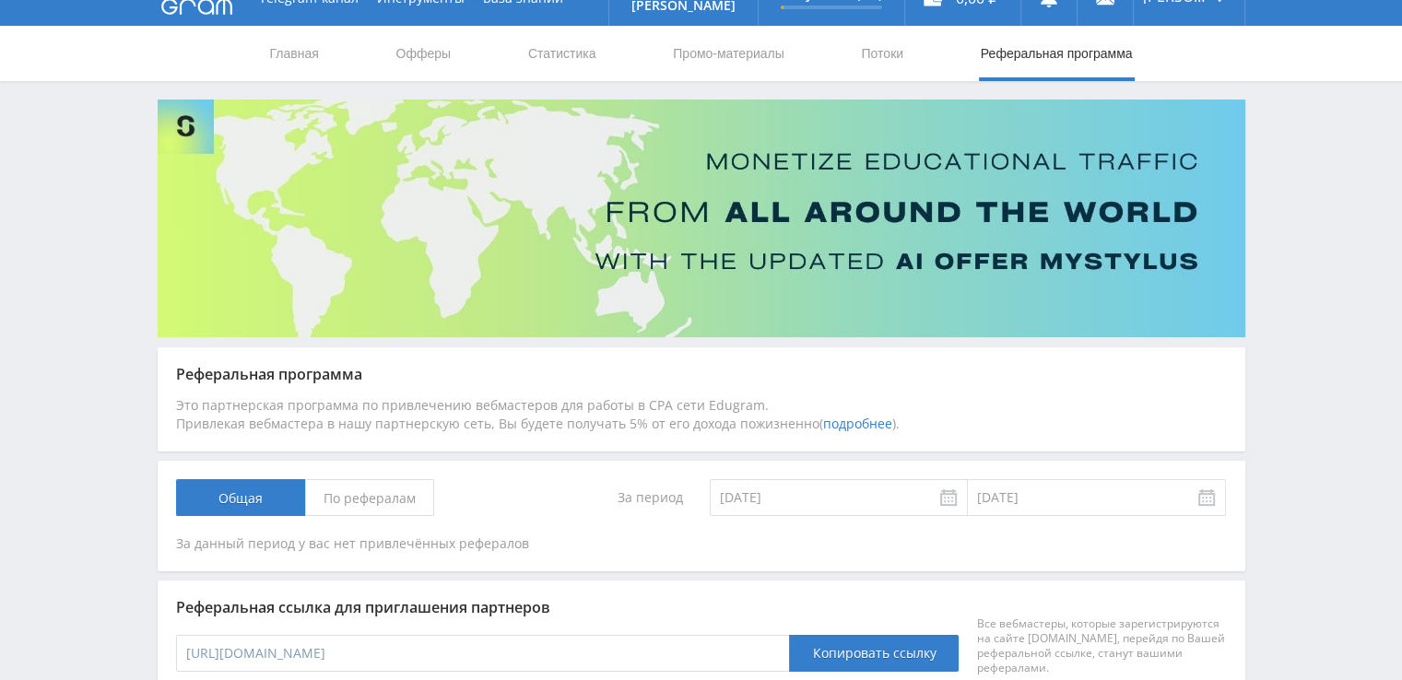
scroll to position [19, 0]
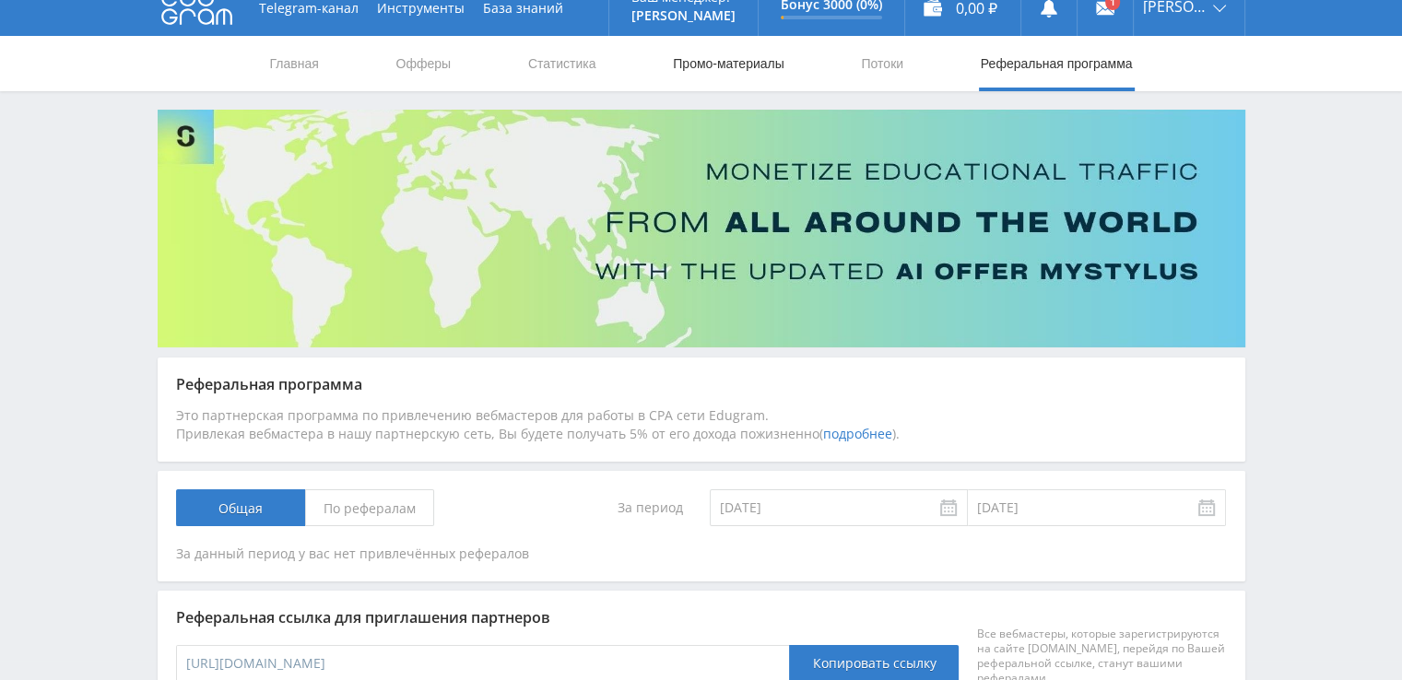
click at [738, 56] on link "Промо-материалы" at bounding box center [728, 63] width 114 height 55
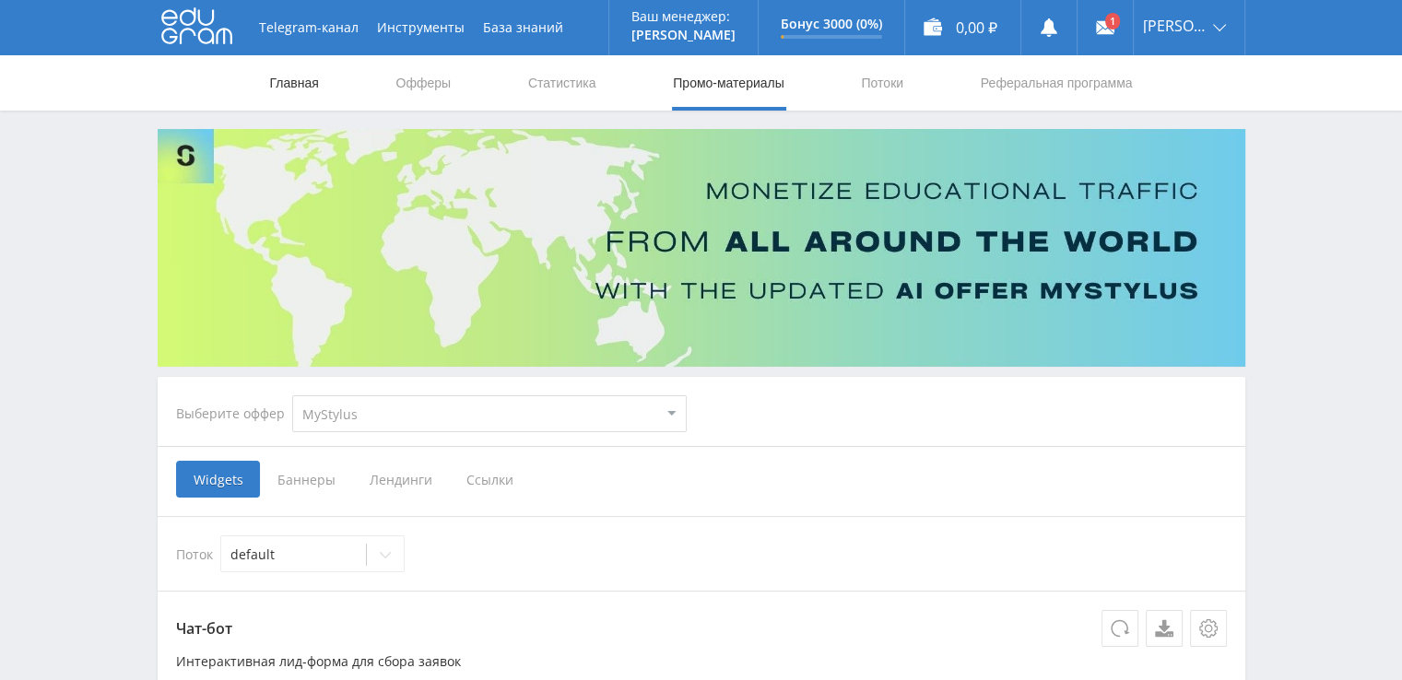
click at [285, 72] on link "Главная" at bounding box center [294, 82] width 53 height 55
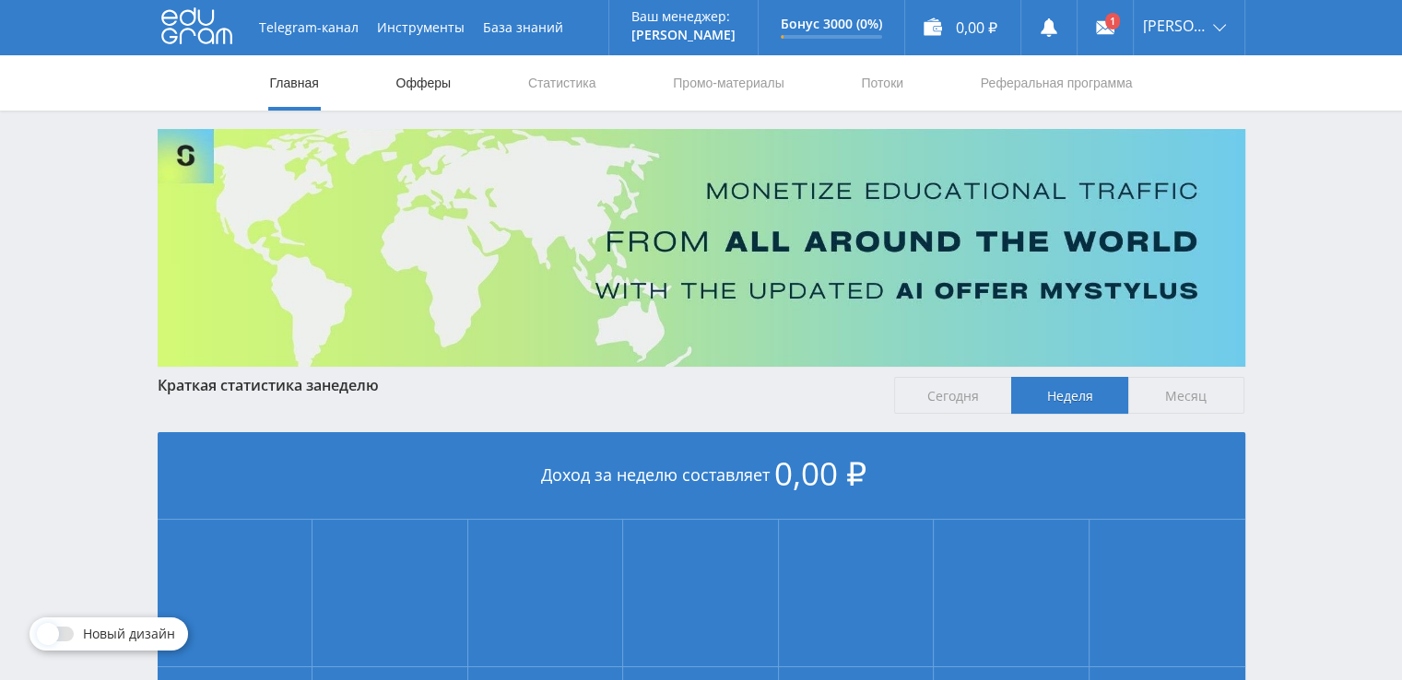
click at [419, 79] on link "Офферы" at bounding box center [423, 82] width 59 height 55
